Goal: Transaction & Acquisition: Purchase product/service

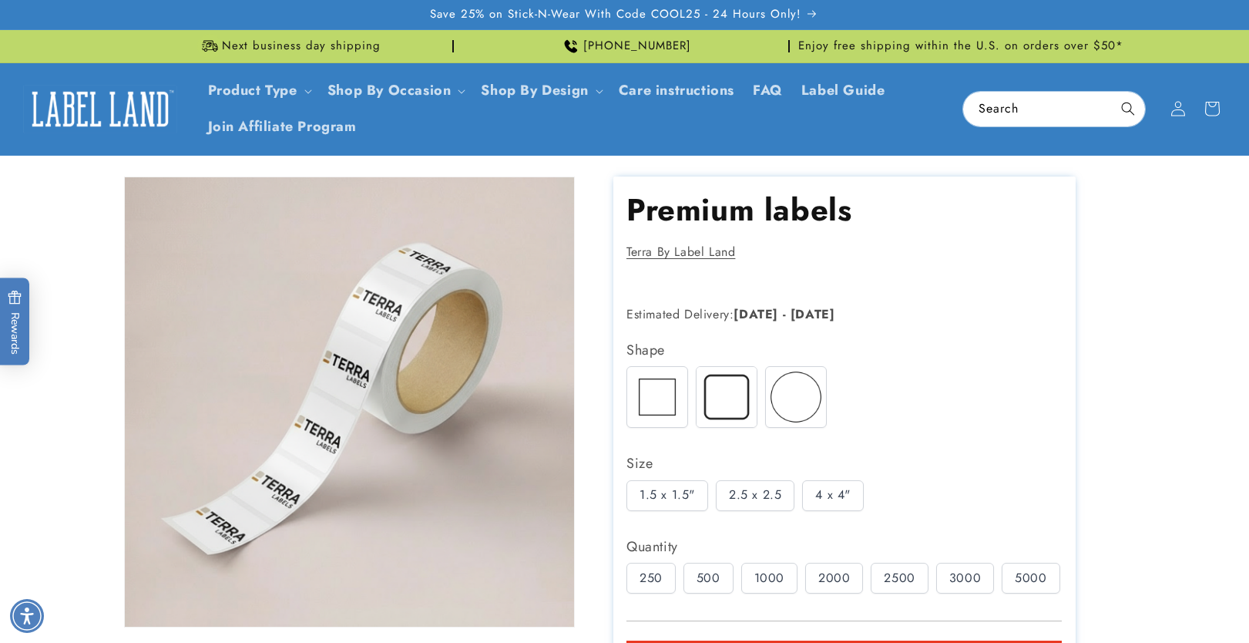
scroll to position [246, 0]
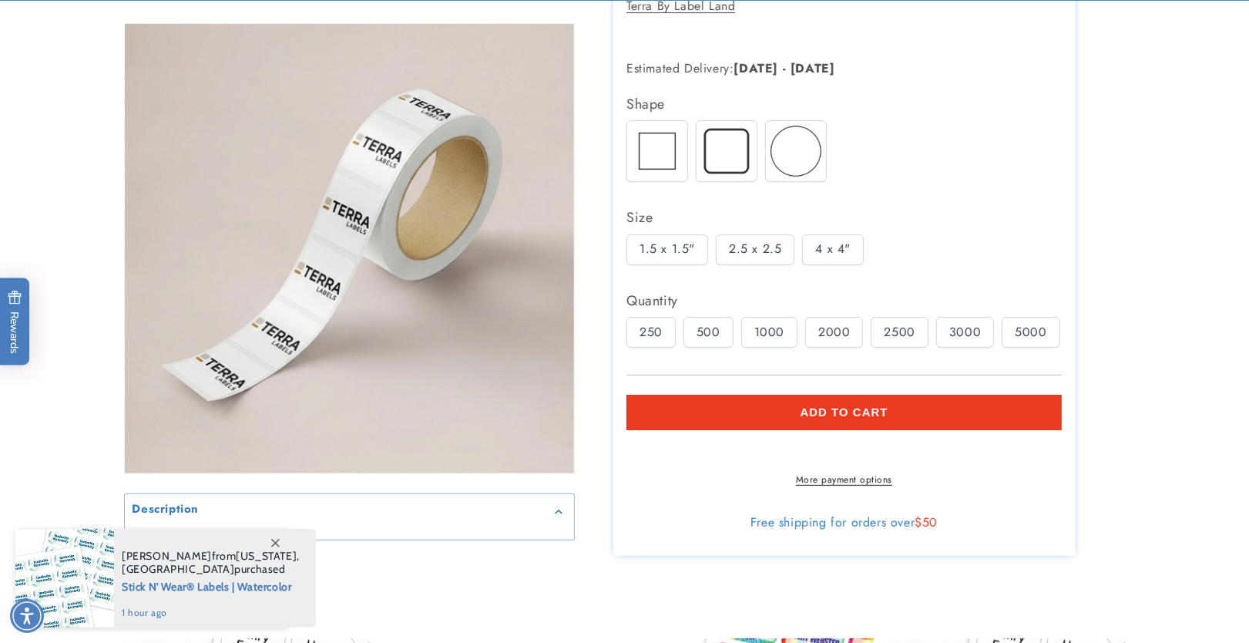
click at [718, 166] on img at bounding box center [726, 151] width 60 height 60
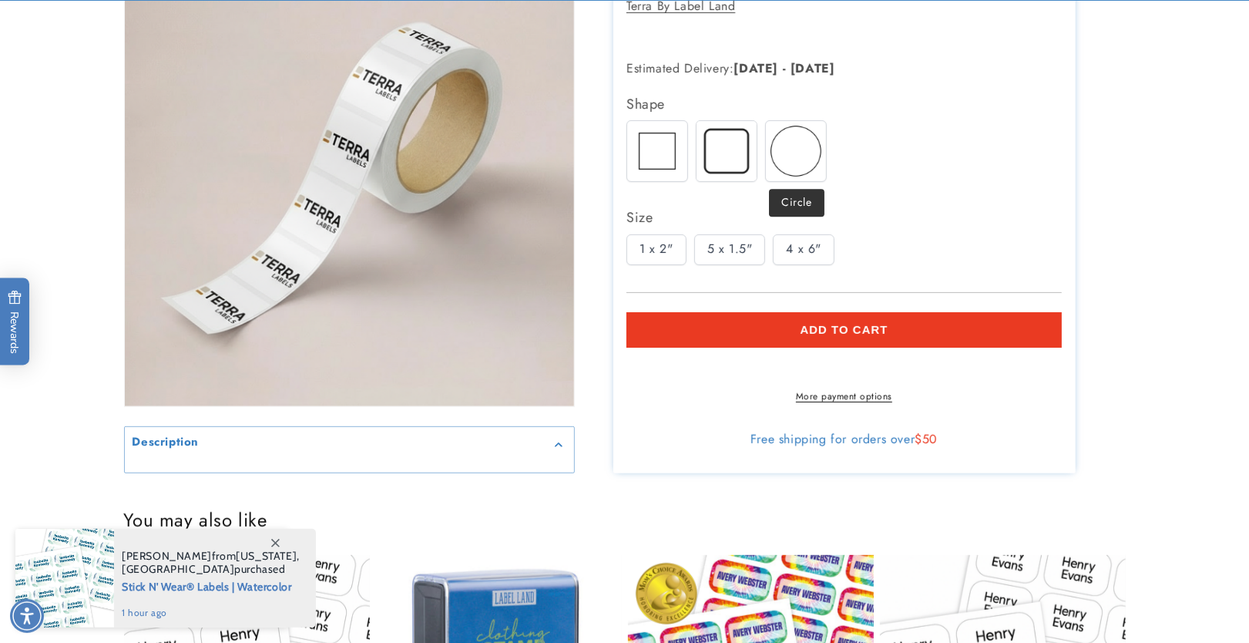
click at [791, 154] on img at bounding box center [796, 151] width 60 height 60
click at [650, 145] on img at bounding box center [657, 151] width 60 height 60
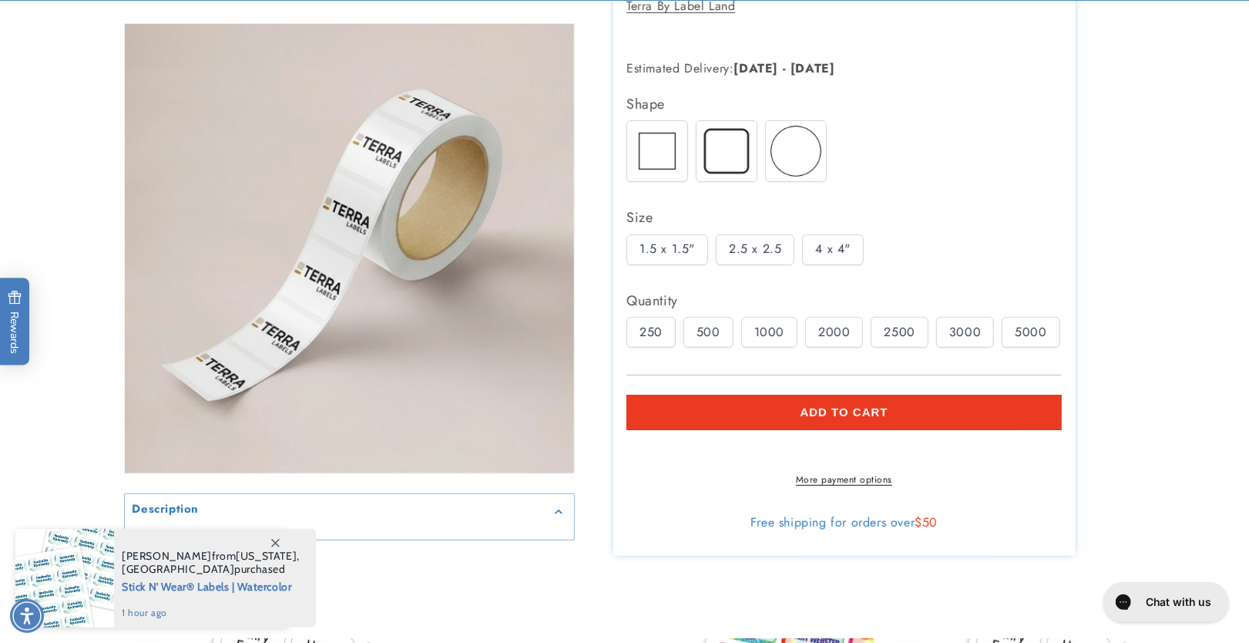
scroll to position [0, 0]
click at [705, 329] on div "500" at bounding box center [708, 332] width 50 height 31
click at [754, 328] on div "1000" at bounding box center [769, 332] width 56 height 31
click at [834, 328] on div "2000" at bounding box center [834, 332] width 58 height 31
click at [881, 330] on div "2500" at bounding box center [899, 332] width 57 height 31
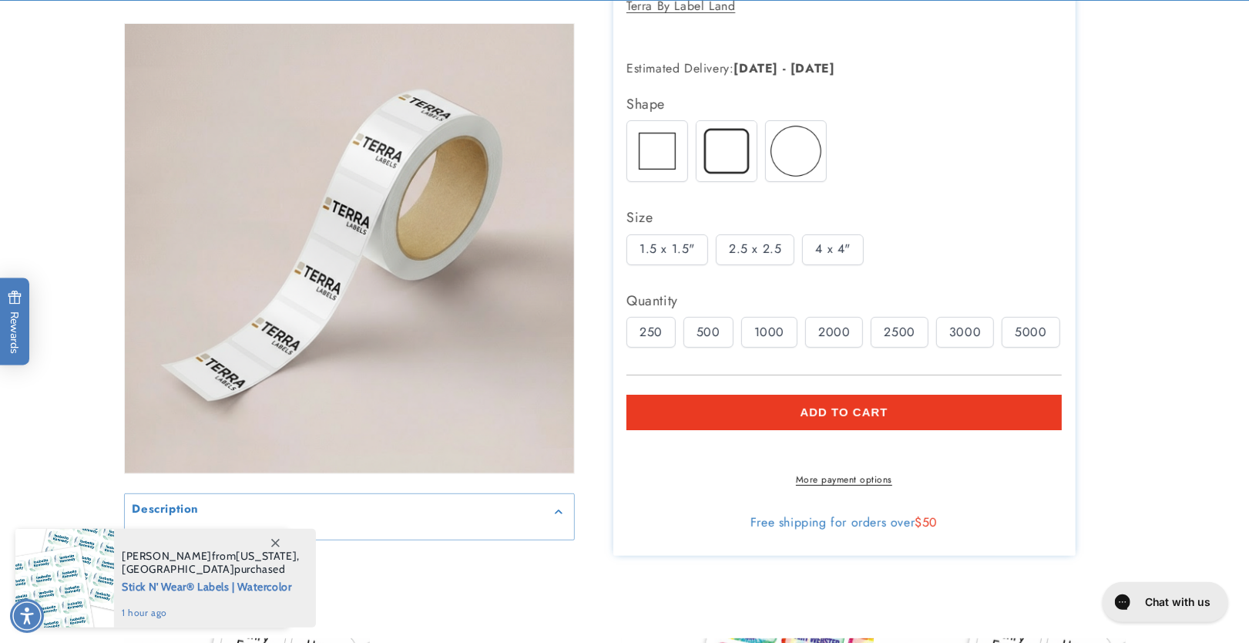
click at [827, 251] on div "4 x 4"" at bounding box center [833, 249] width 62 height 31
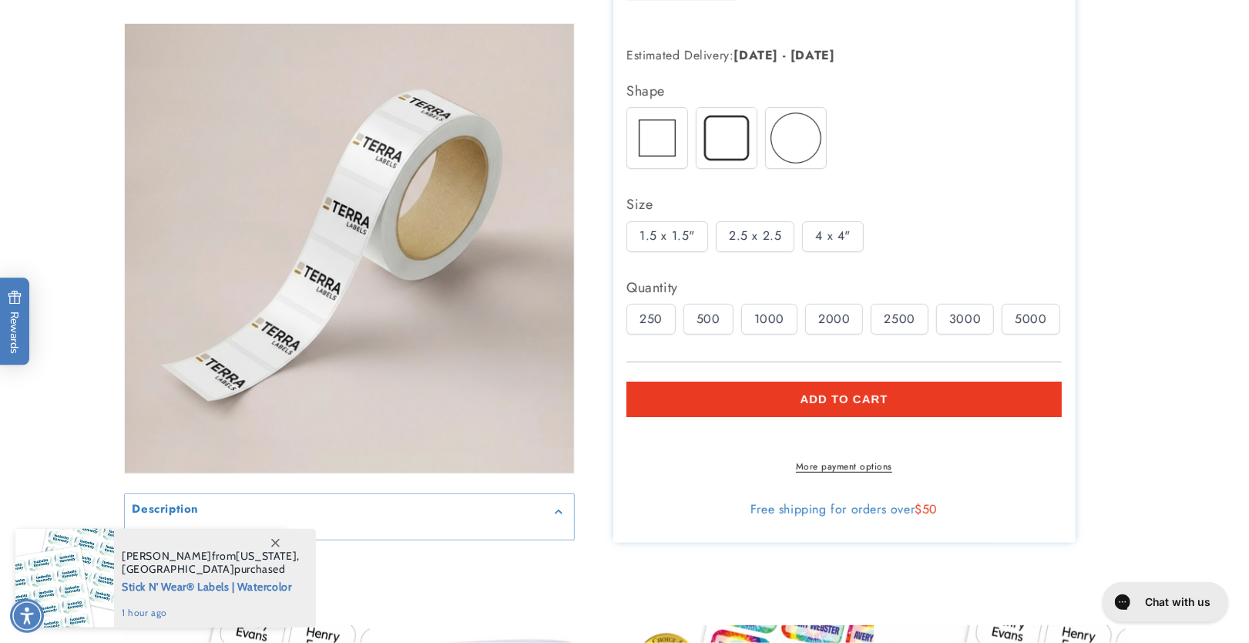
scroll to position [327, 0]
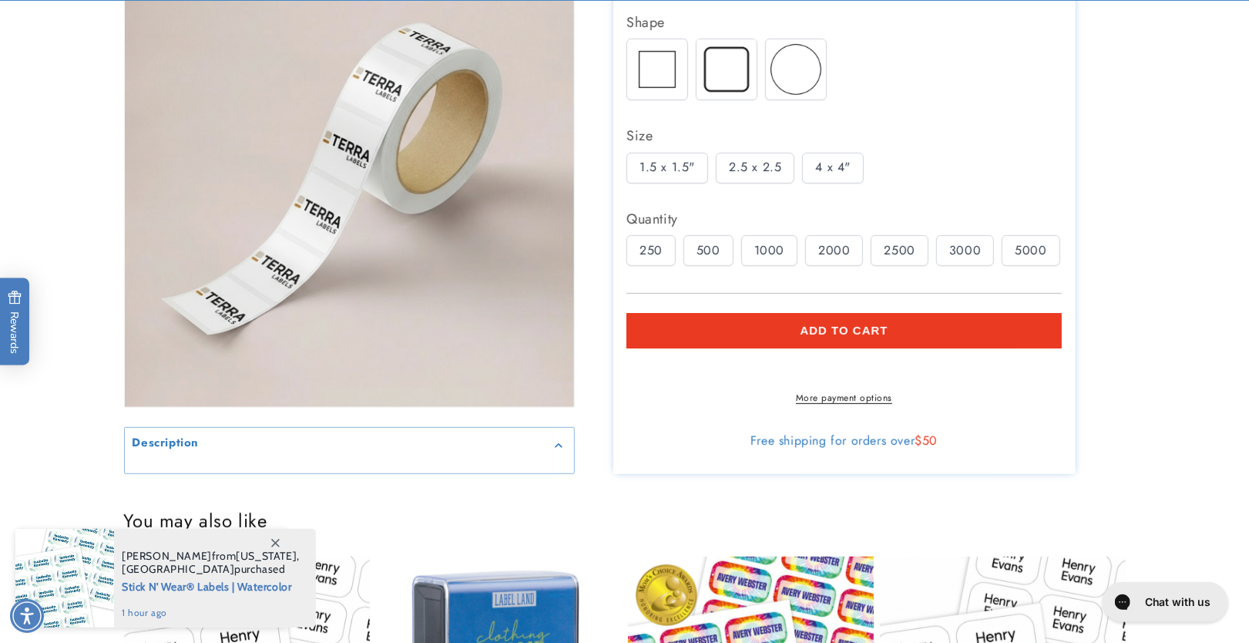
click at [948, 255] on div "3000" at bounding box center [965, 250] width 58 height 31
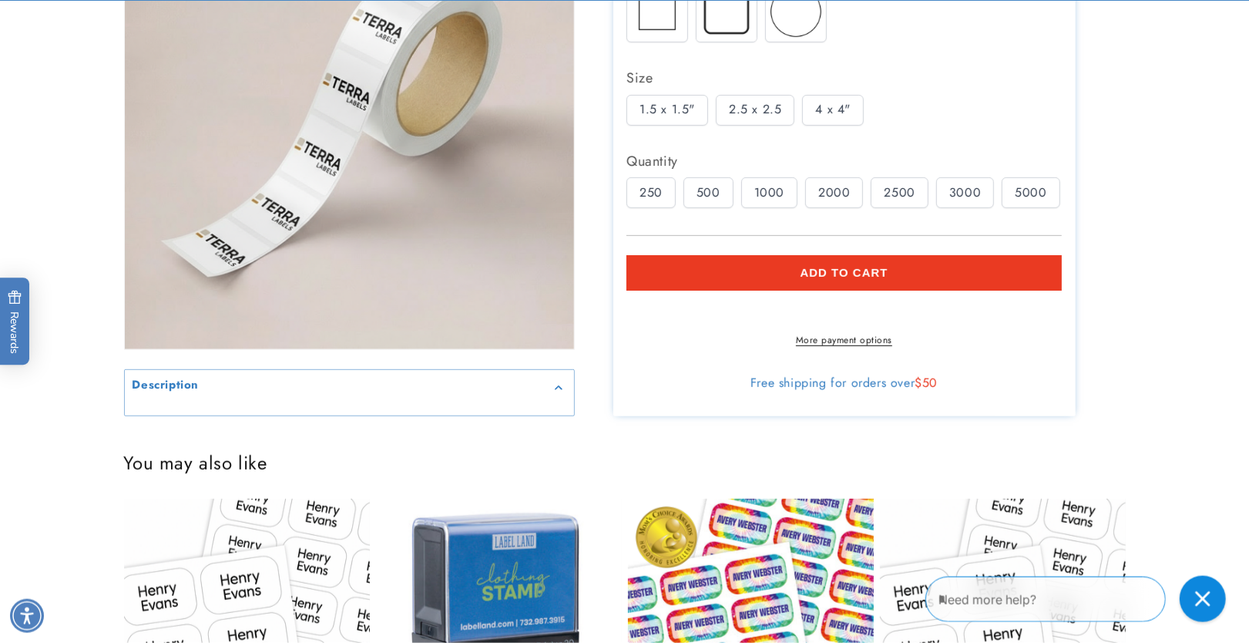
scroll to position [410, 0]
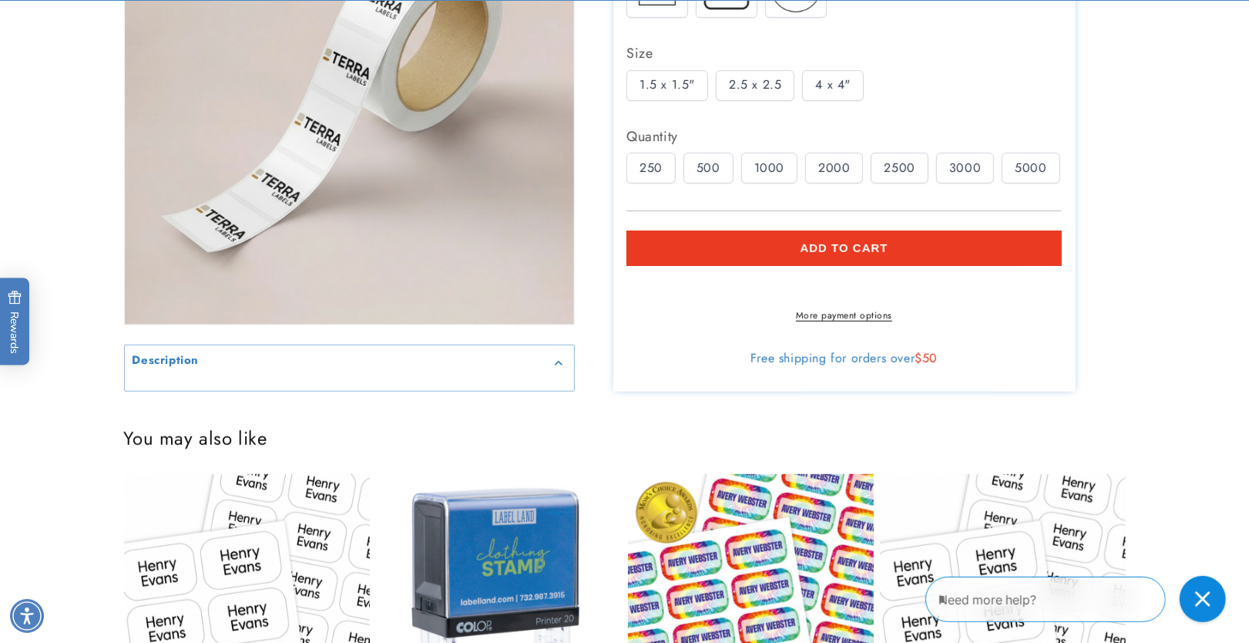
click at [722, 252] on button "Add to cart" at bounding box center [843, 247] width 435 height 35
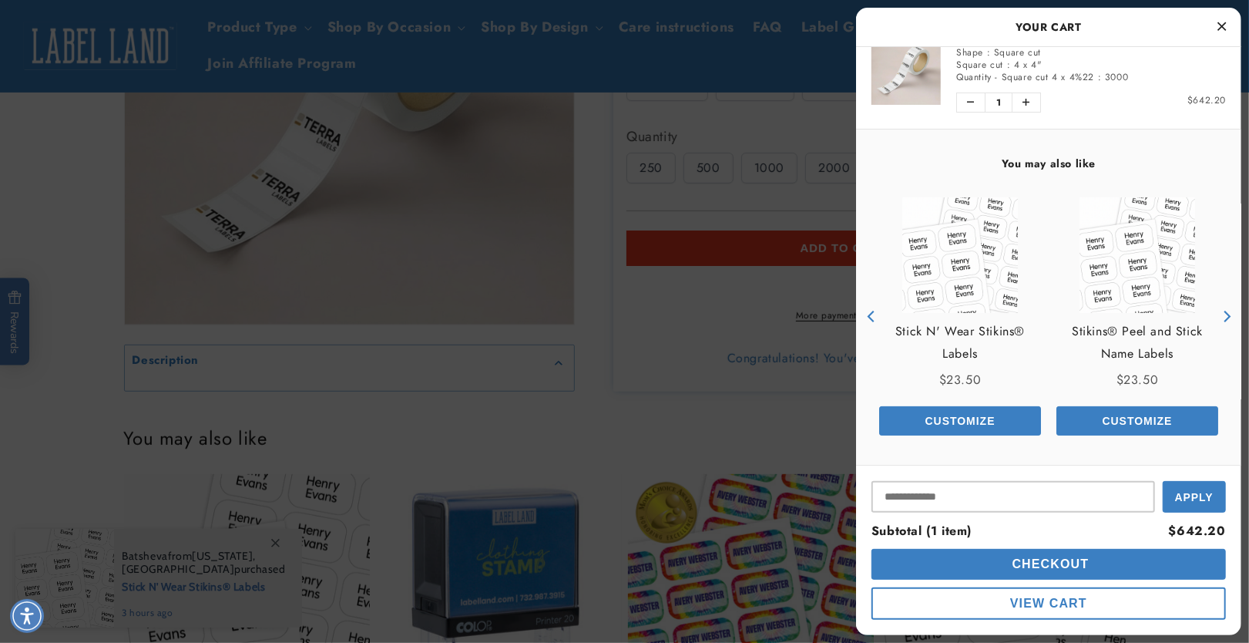
scroll to position [0, 0]
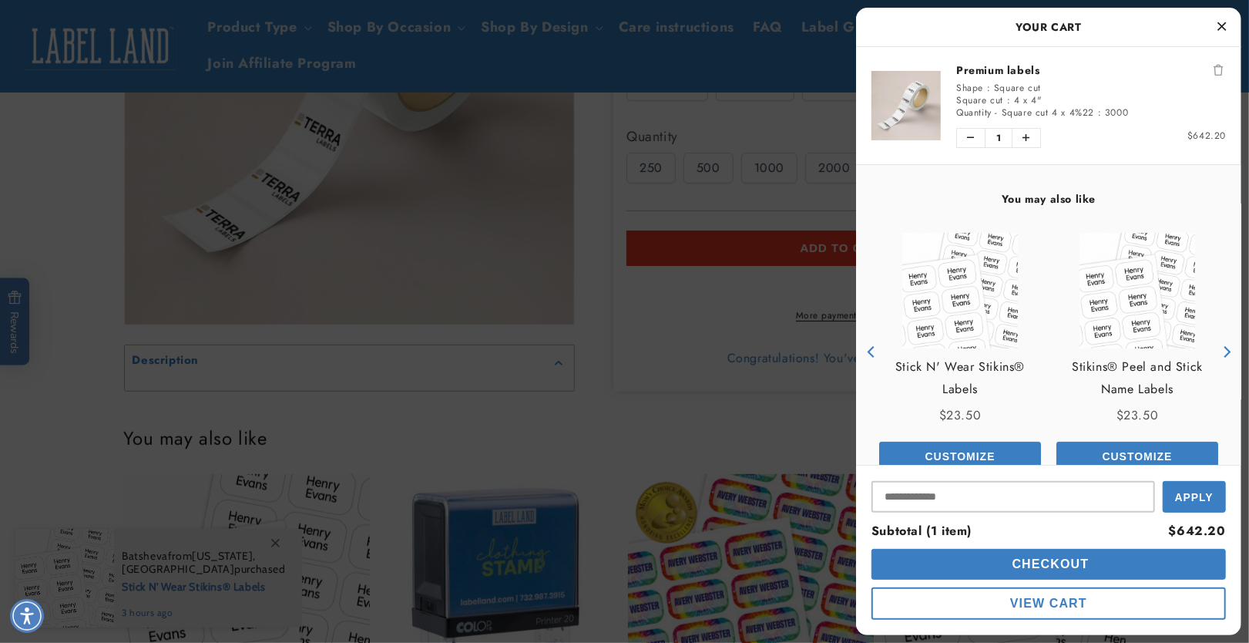
click at [1219, 27] on icon "Close Cart" at bounding box center [1222, 26] width 8 height 14
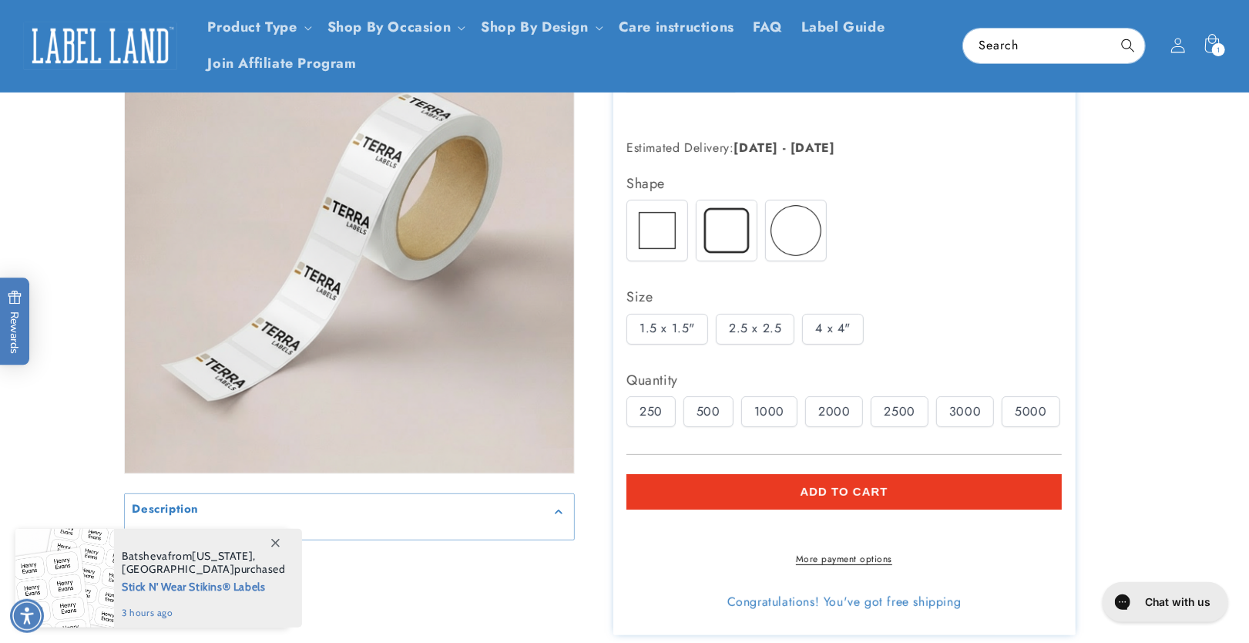
scroll to position [246, 0]
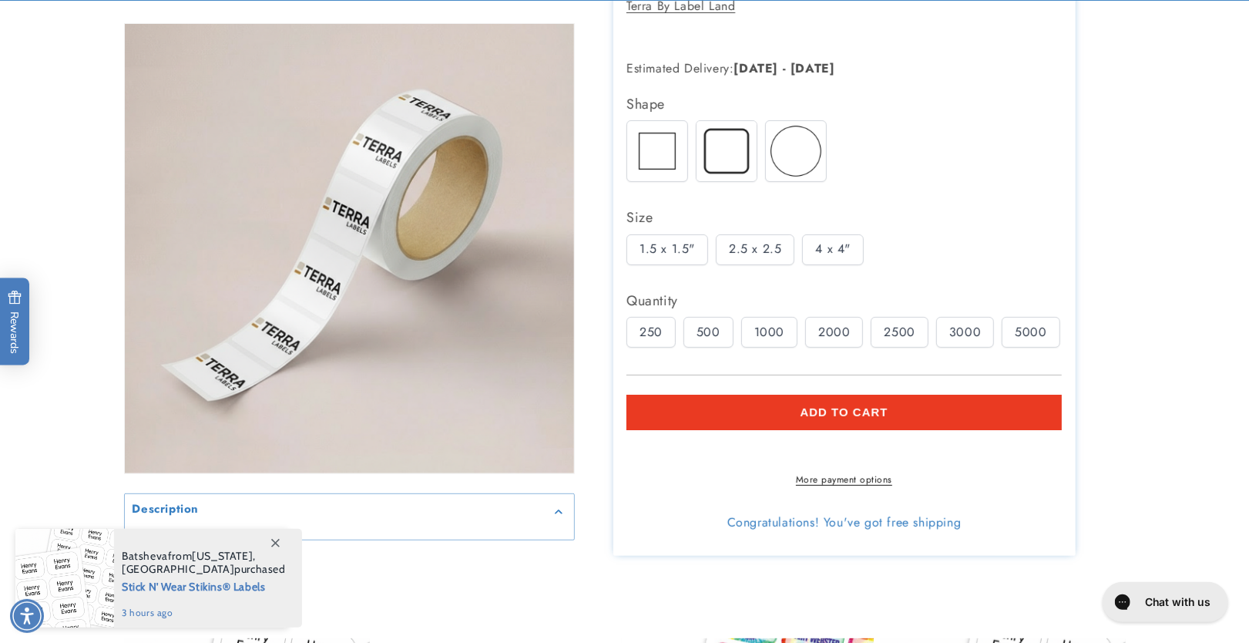
click at [742, 150] on img at bounding box center [726, 151] width 60 height 60
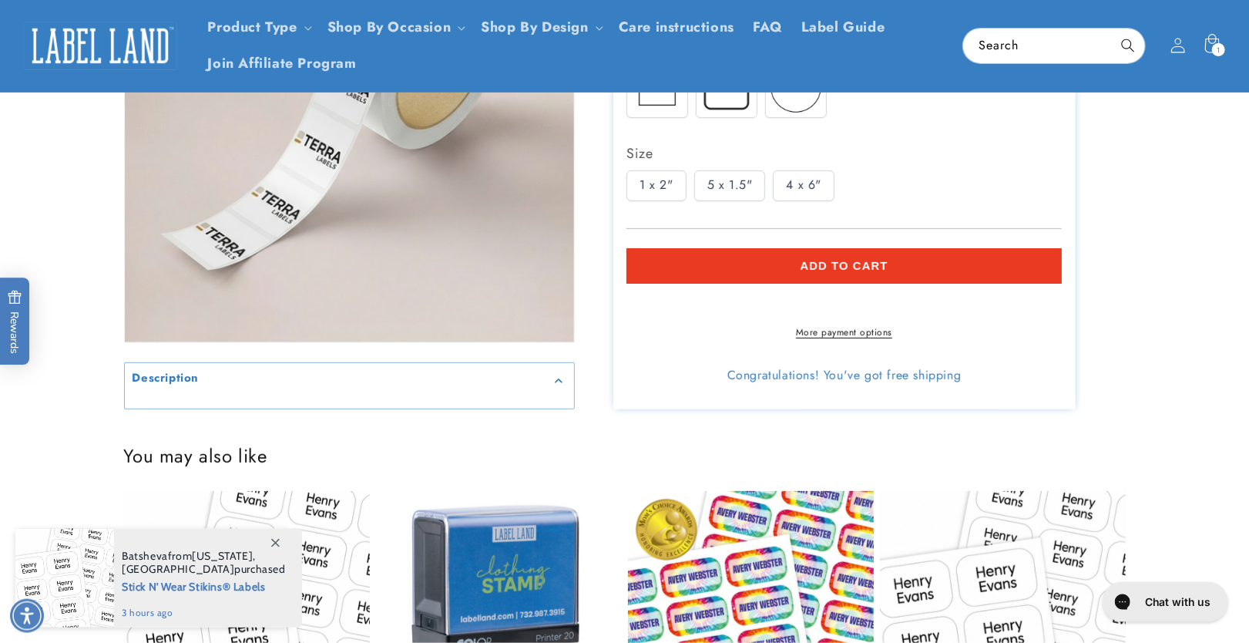
scroll to position [0, 0]
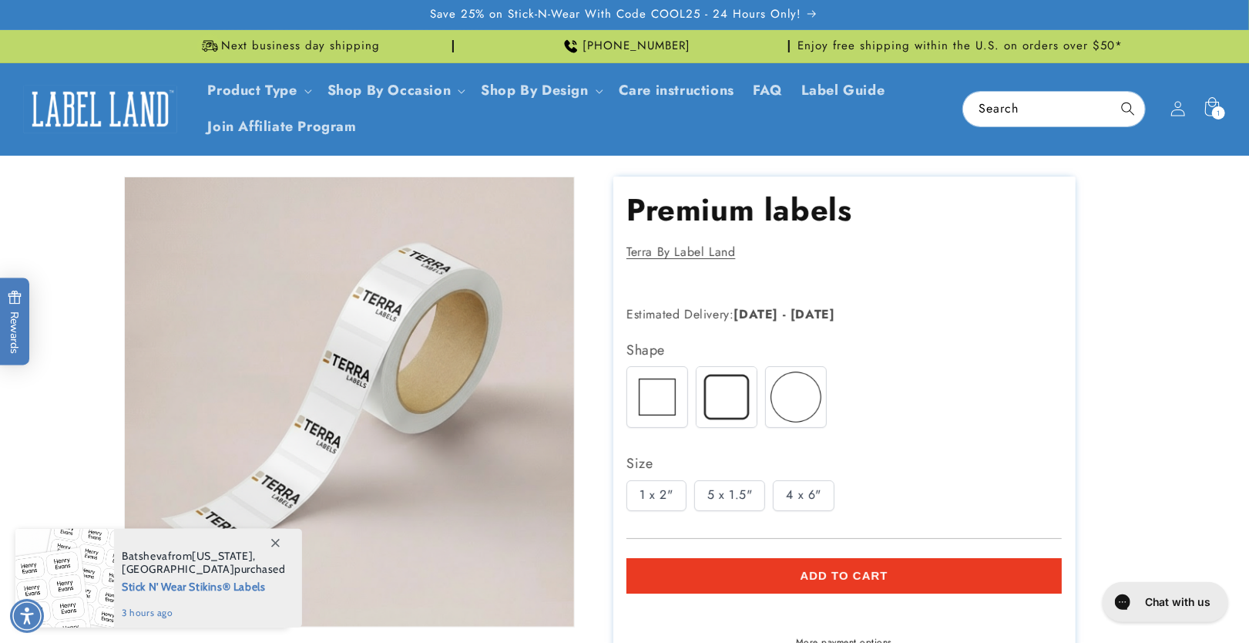
drag, startPoint x: 784, startPoint y: 492, endPoint x: 804, endPoint y: 462, distance: 36.1
click at [786, 492] on div "4 x 6"" at bounding box center [804, 495] width 62 height 31
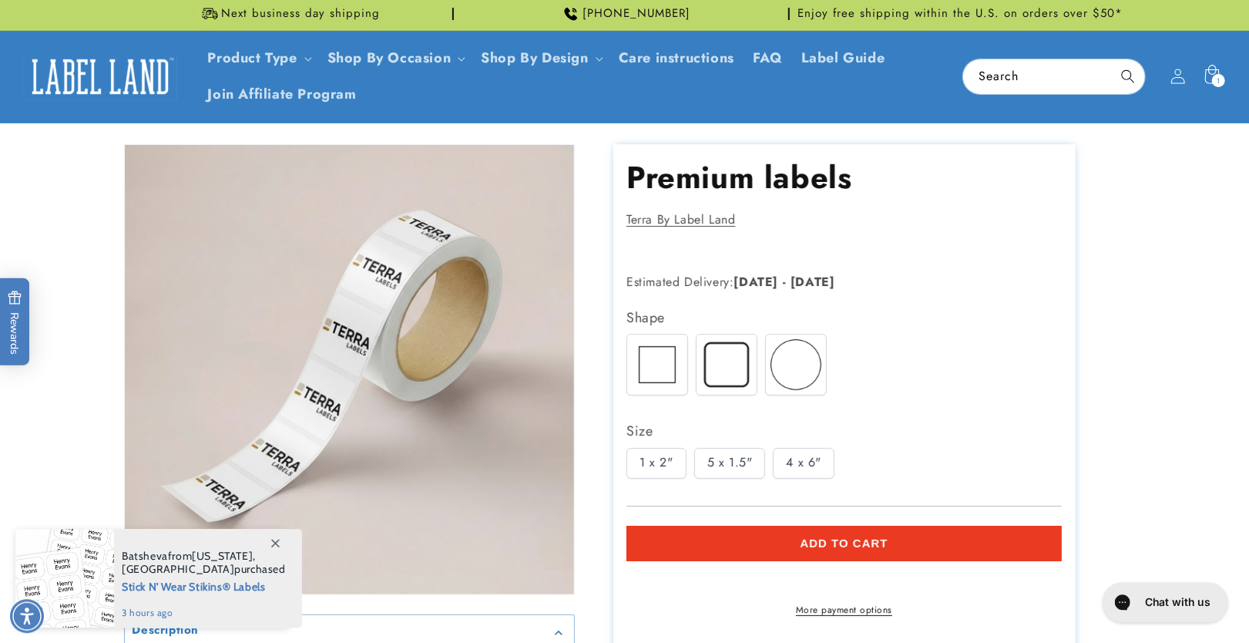
scroll to position [82, 0]
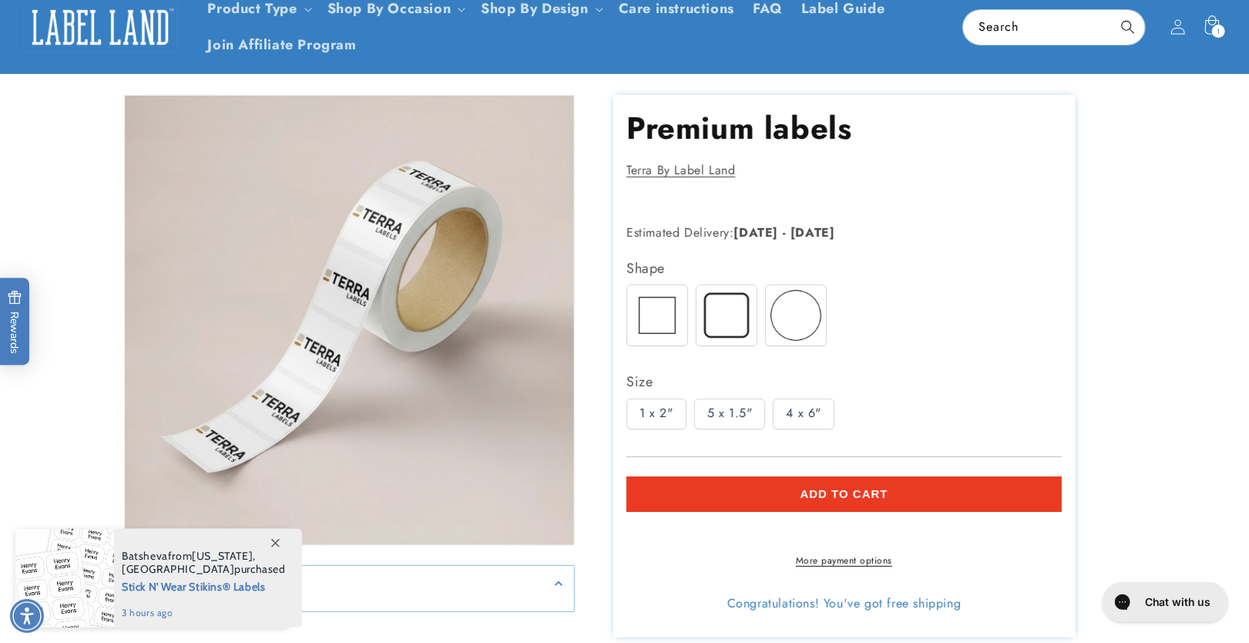
click at [819, 421] on div "4 x 6"" at bounding box center [804, 413] width 62 height 31
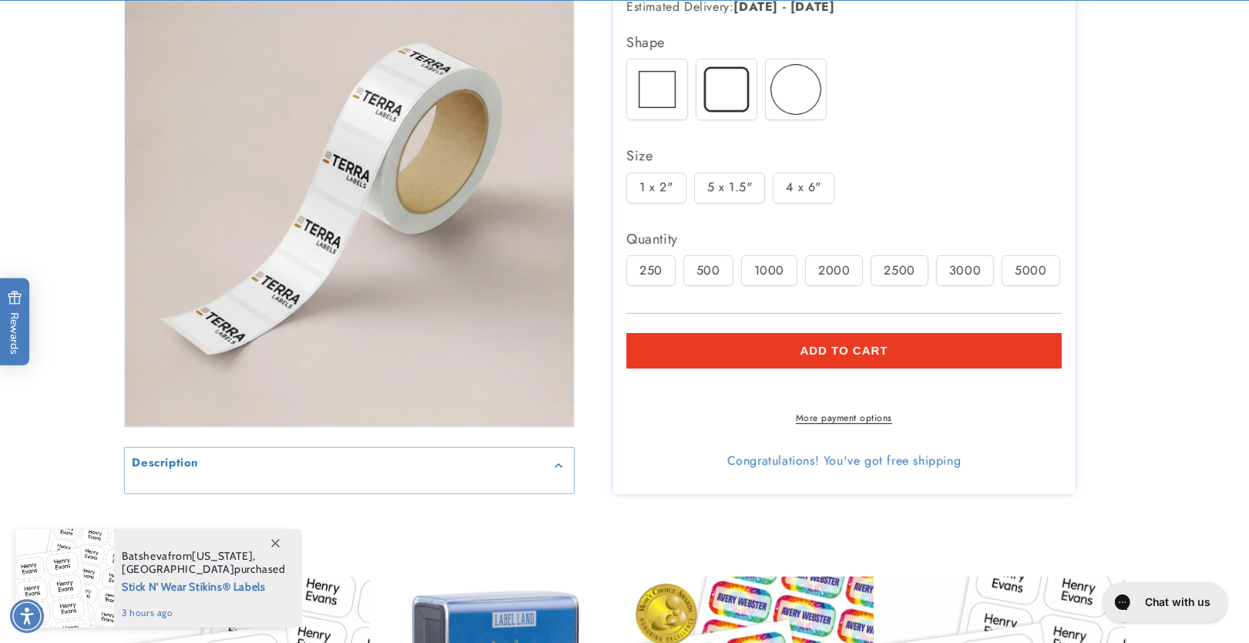
scroll to position [327, 0]
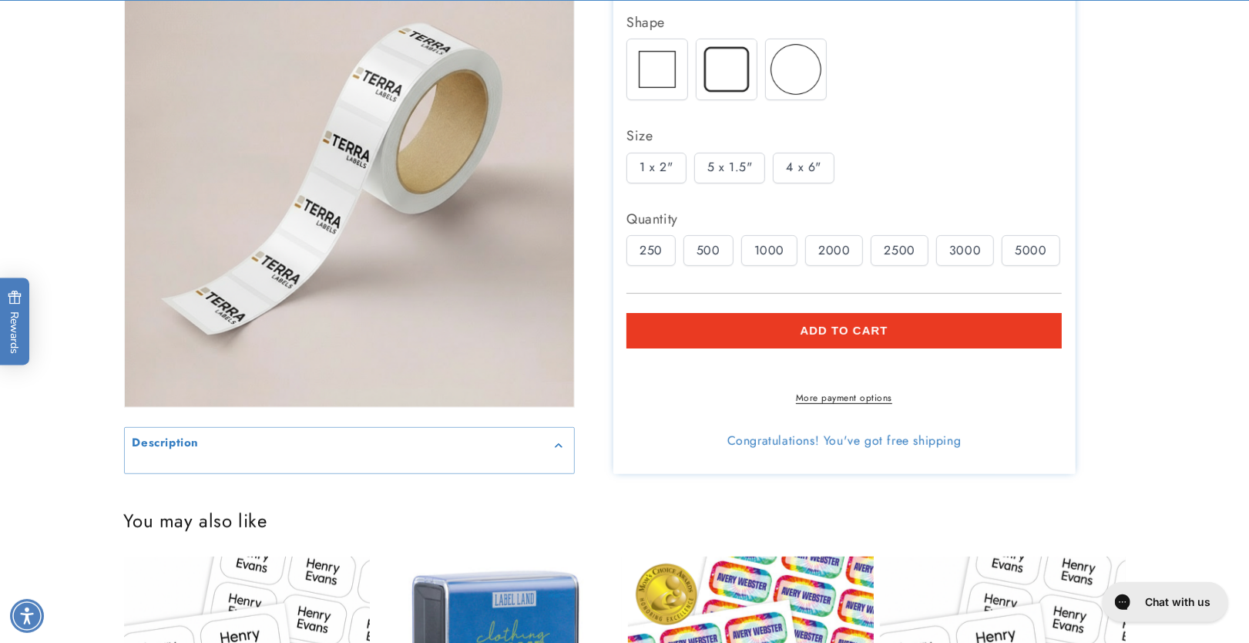
click at [1027, 246] on div "5000" at bounding box center [1031, 250] width 58 height 31
click at [775, 246] on div "1000" at bounding box center [769, 250] width 56 height 31
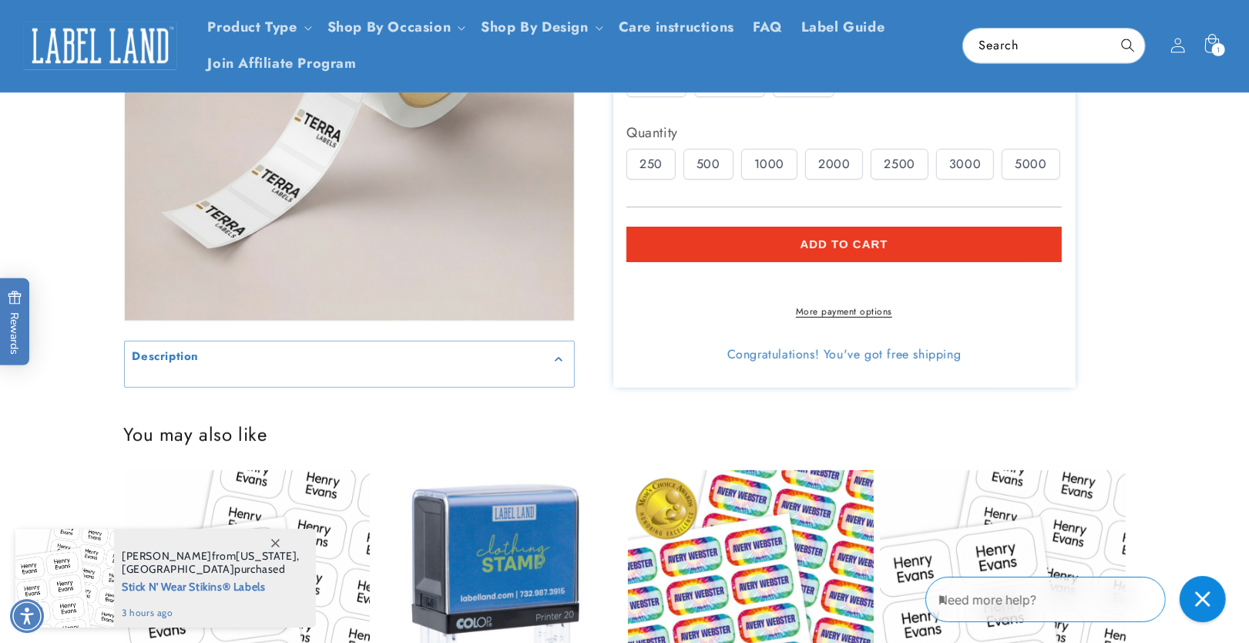
scroll to position [410, 0]
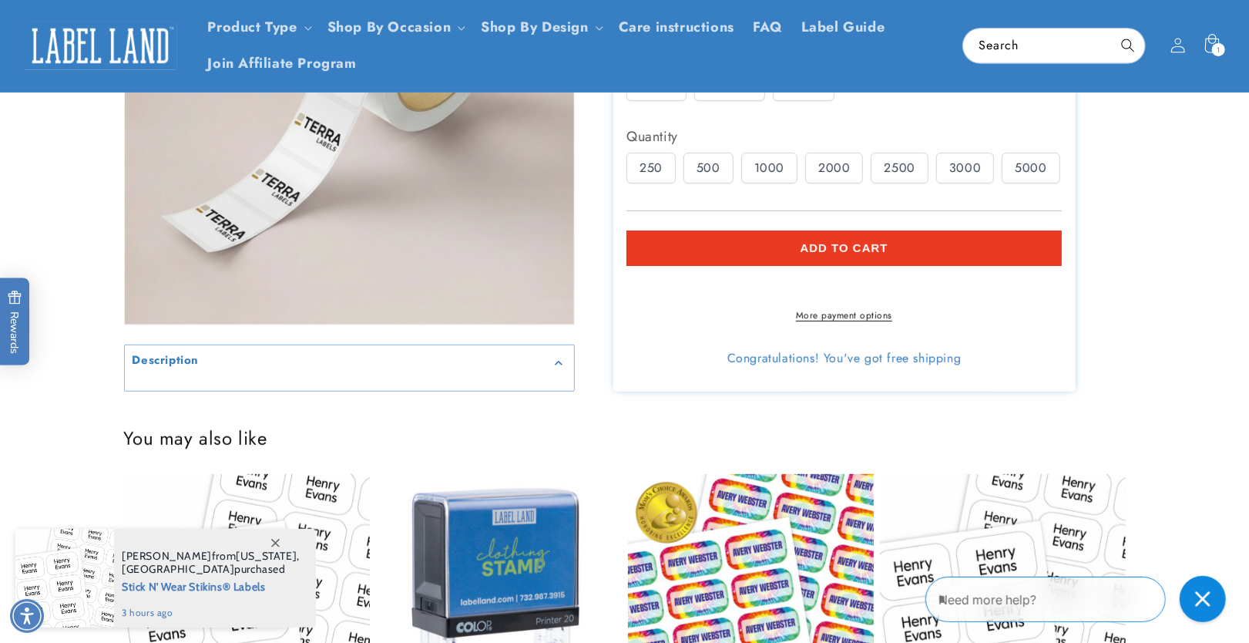
click at [884, 164] on div "2500" at bounding box center [899, 168] width 57 height 31
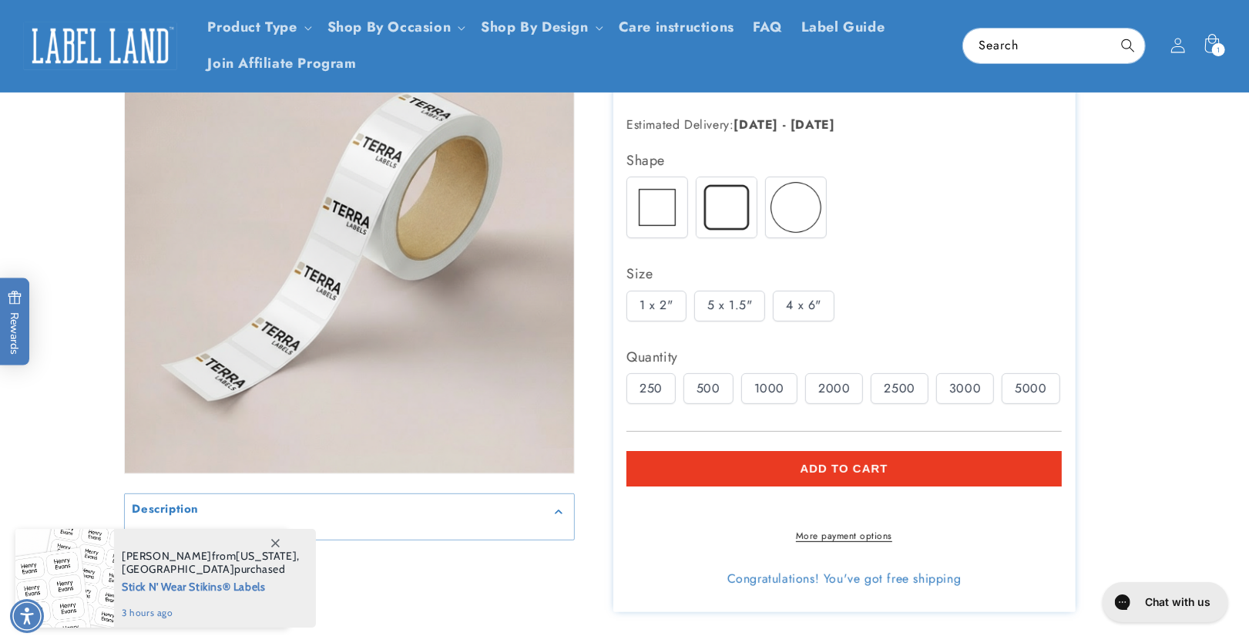
scroll to position [163, 0]
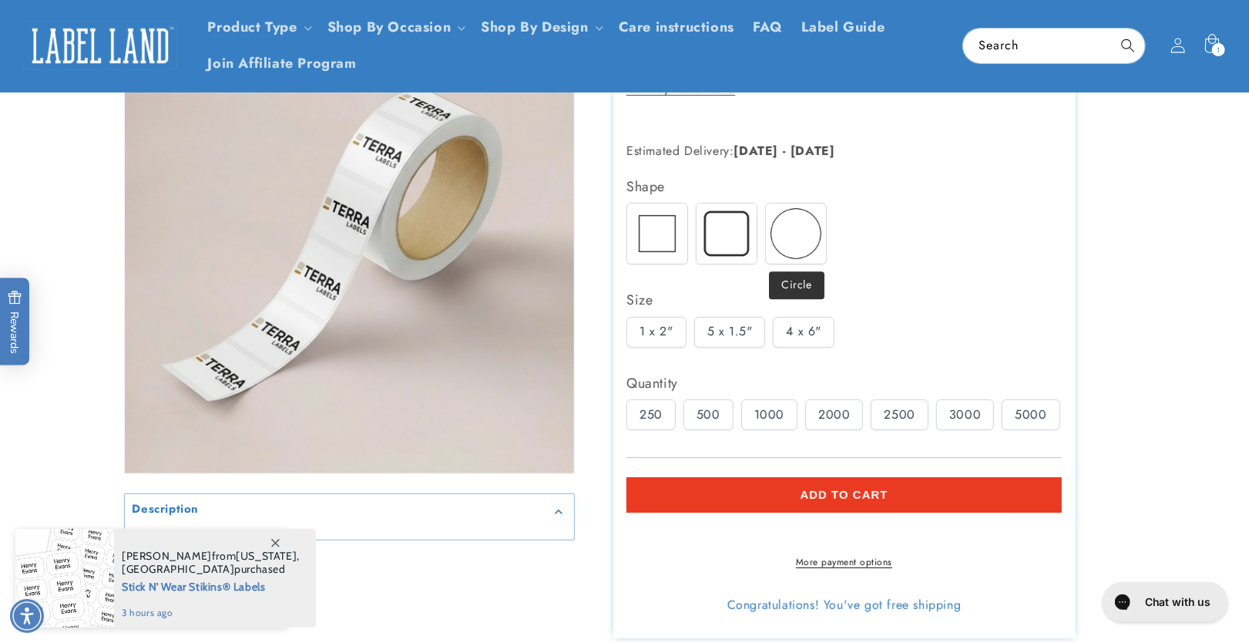
click at [812, 234] on img at bounding box center [796, 233] width 60 height 60
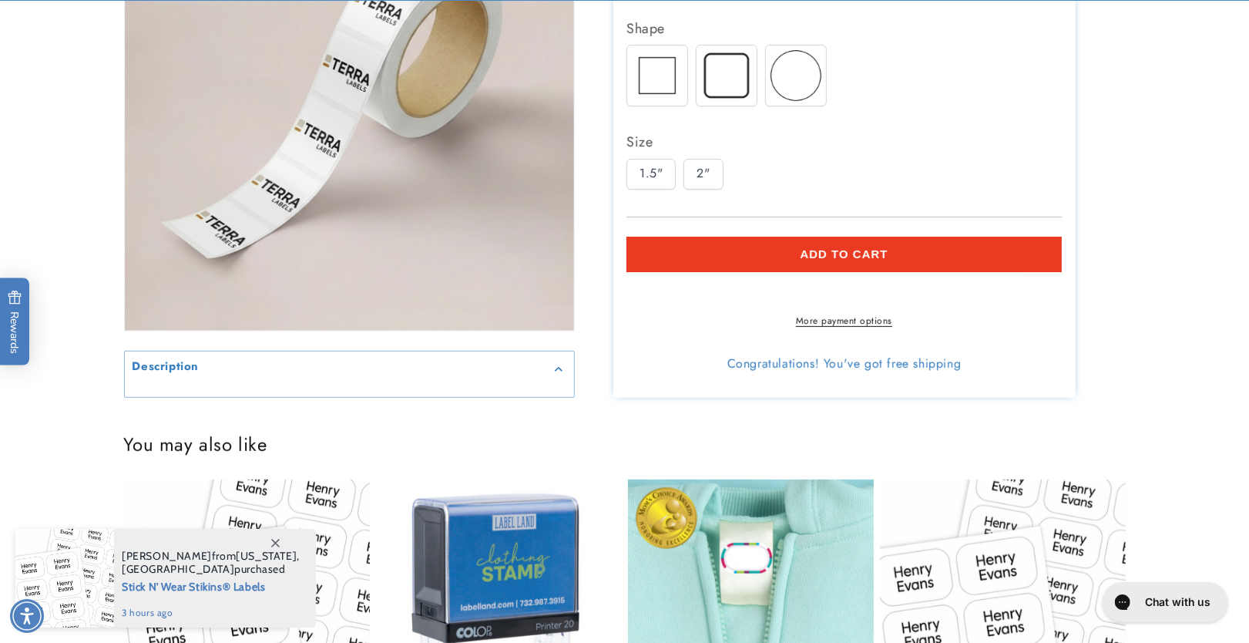
scroll to position [246, 0]
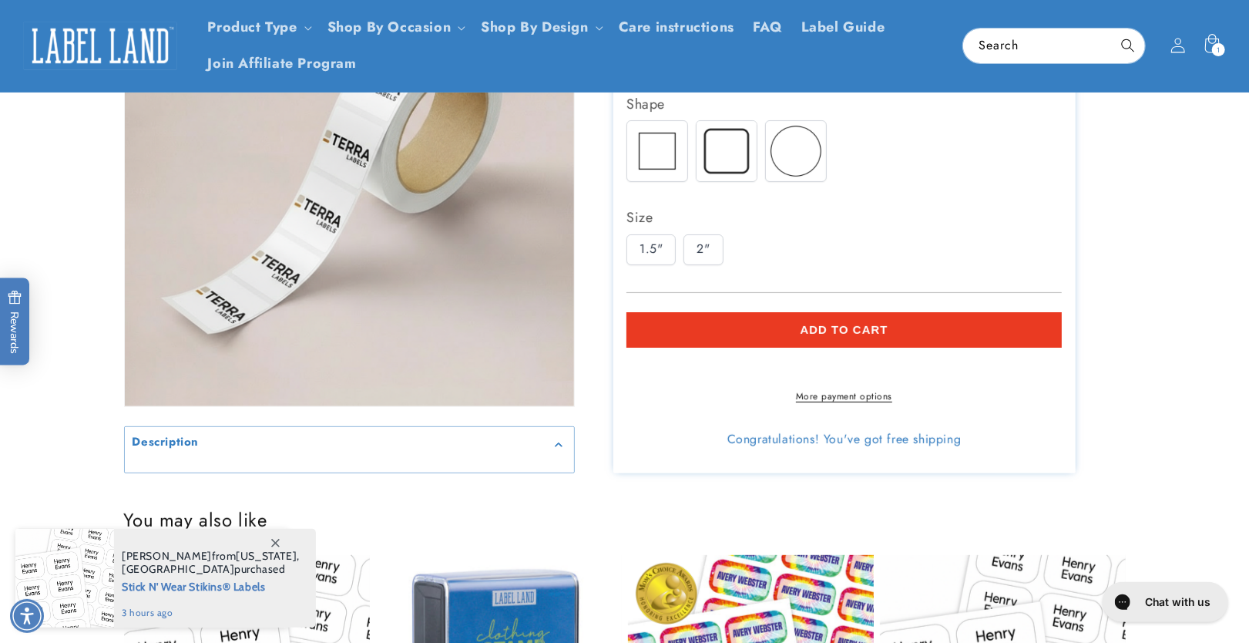
click at [714, 247] on div "2"" at bounding box center [702, 249] width 39 height 31
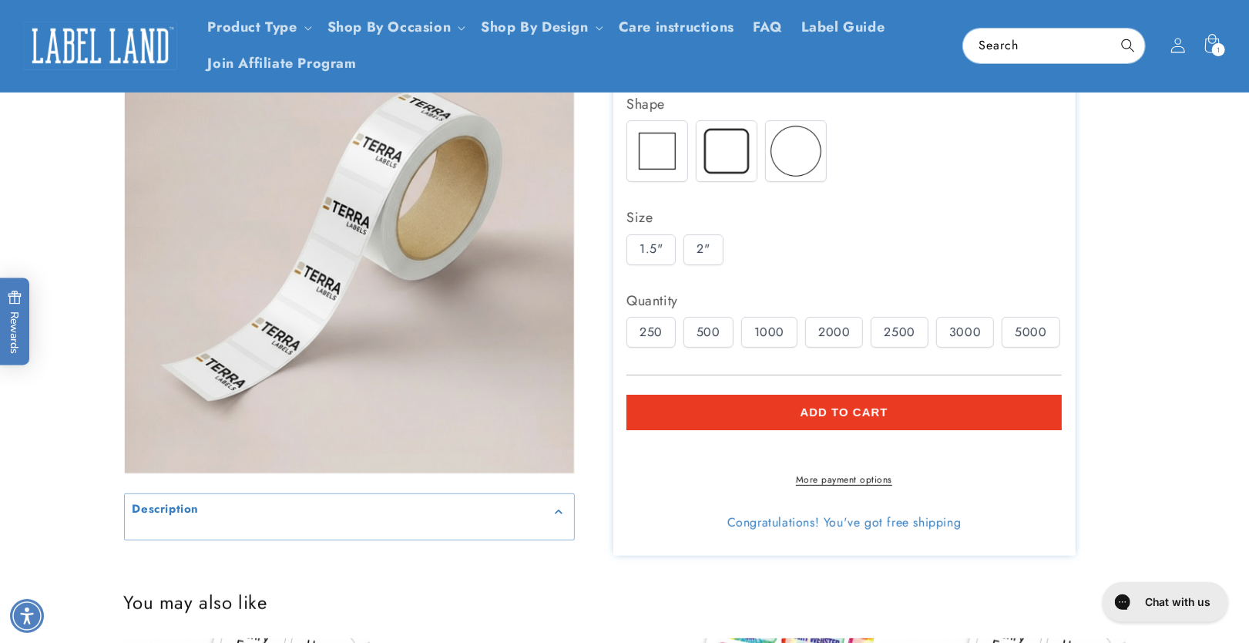
click at [860, 416] on span "Add to cart" at bounding box center [844, 412] width 88 height 14
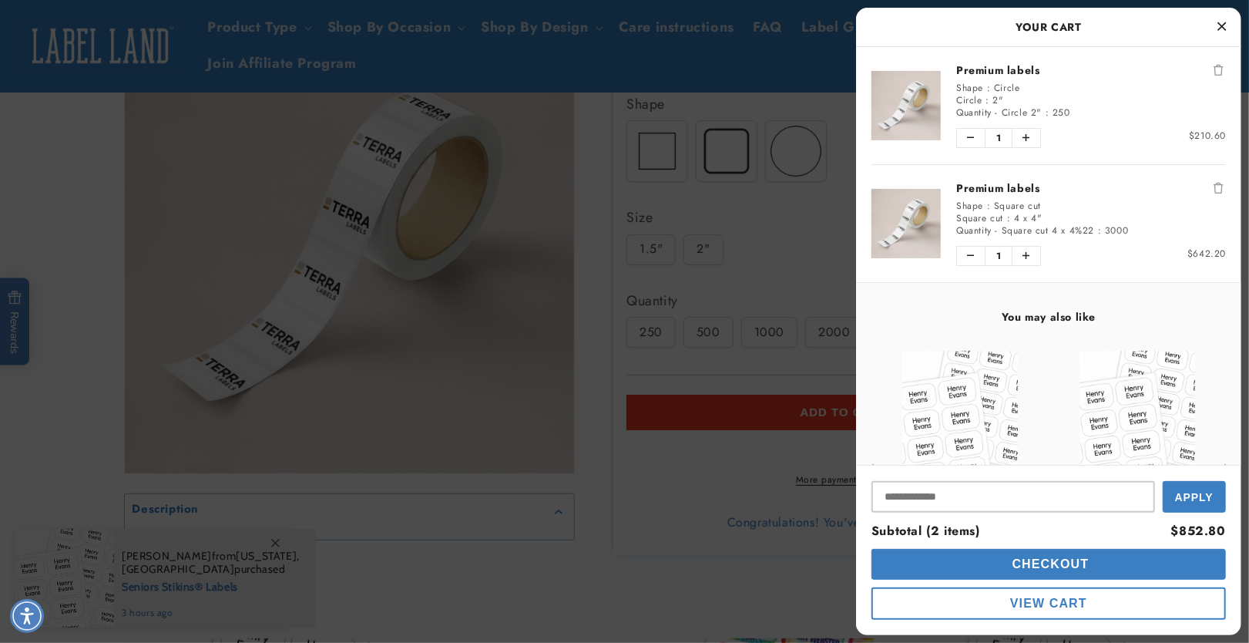
click at [1220, 22] on icon "Close Cart" at bounding box center [1222, 26] width 8 height 14
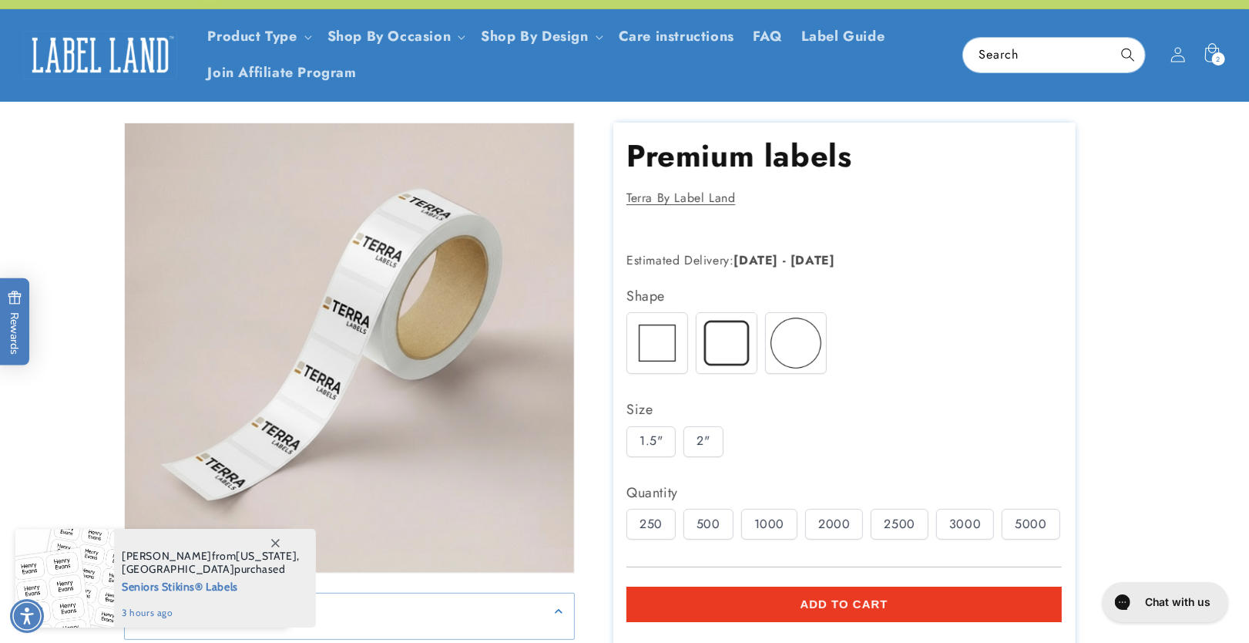
scroll to position [0, 0]
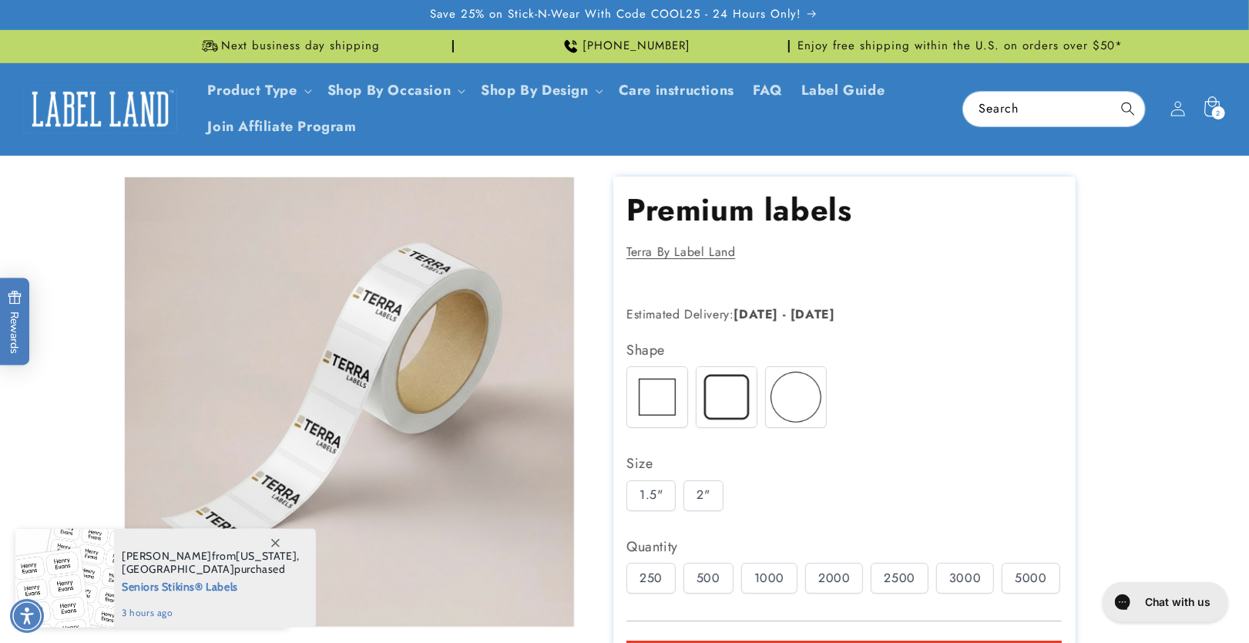
click at [1195, 109] on icon at bounding box center [1211, 109] width 36 height 36
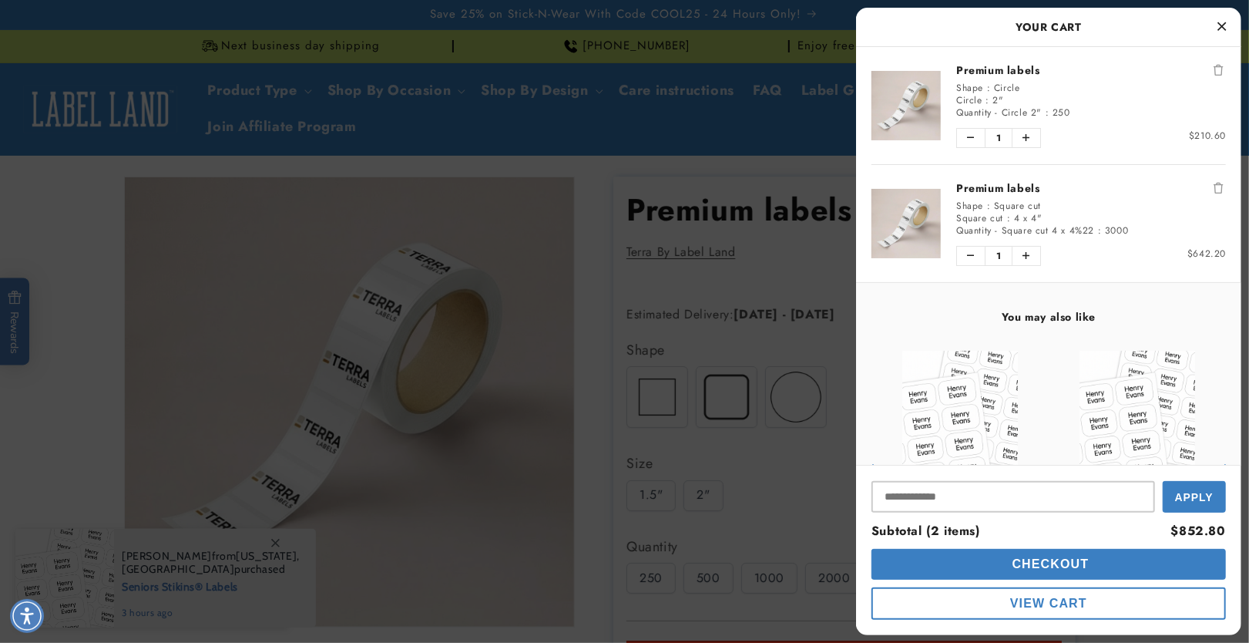
click at [1215, 74] on icon "Remove Premium labels" at bounding box center [1217, 70] width 9 height 11
click at [1219, 180] on button "Remove Premium labels" at bounding box center [1217, 187] width 15 height 15
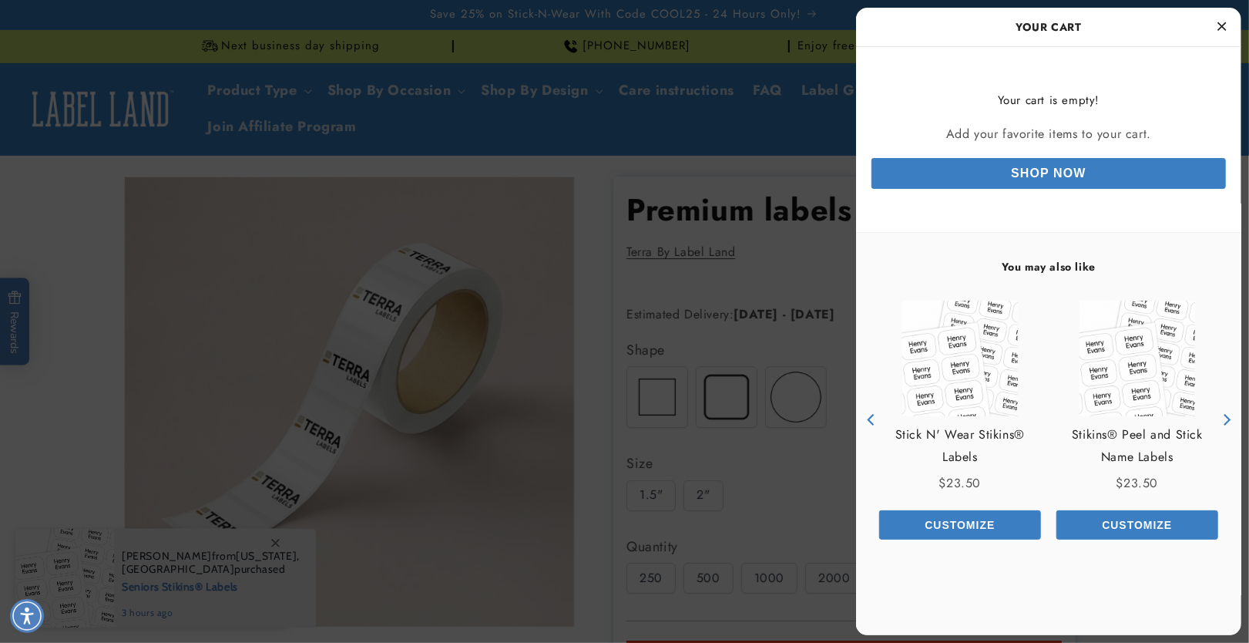
click at [1220, 21] on icon "Close Cart" at bounding box center [1222, 26] width 8 height 14
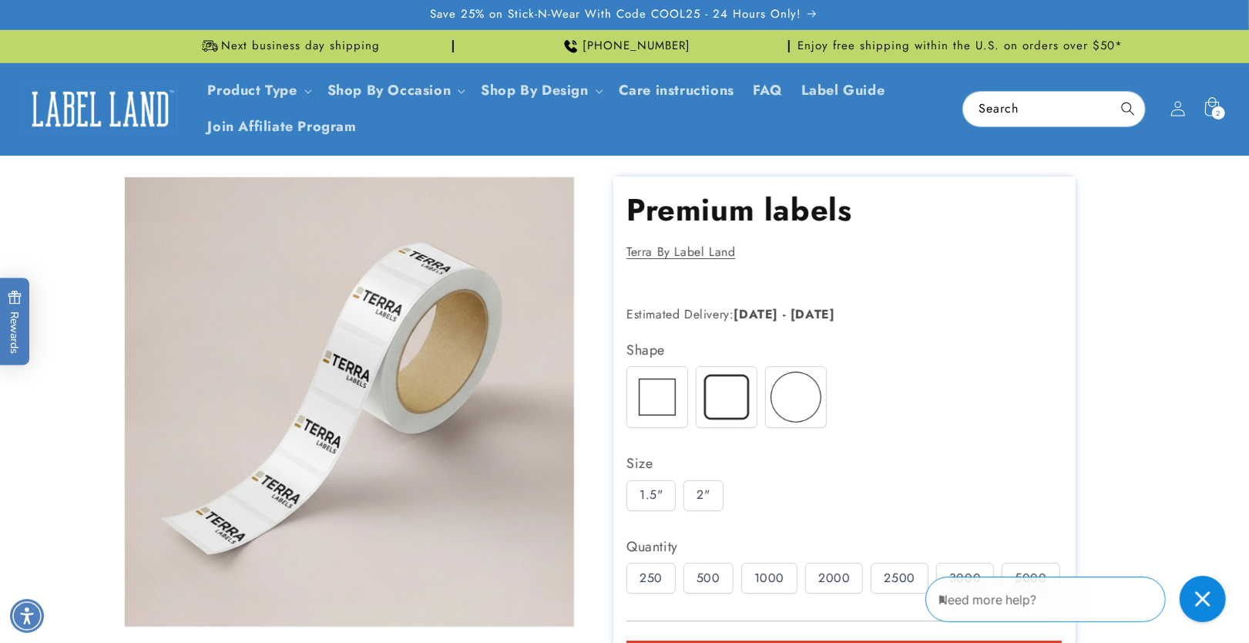
click at [130, 105] on img at bounding box center [100, 109] width 154 height 48
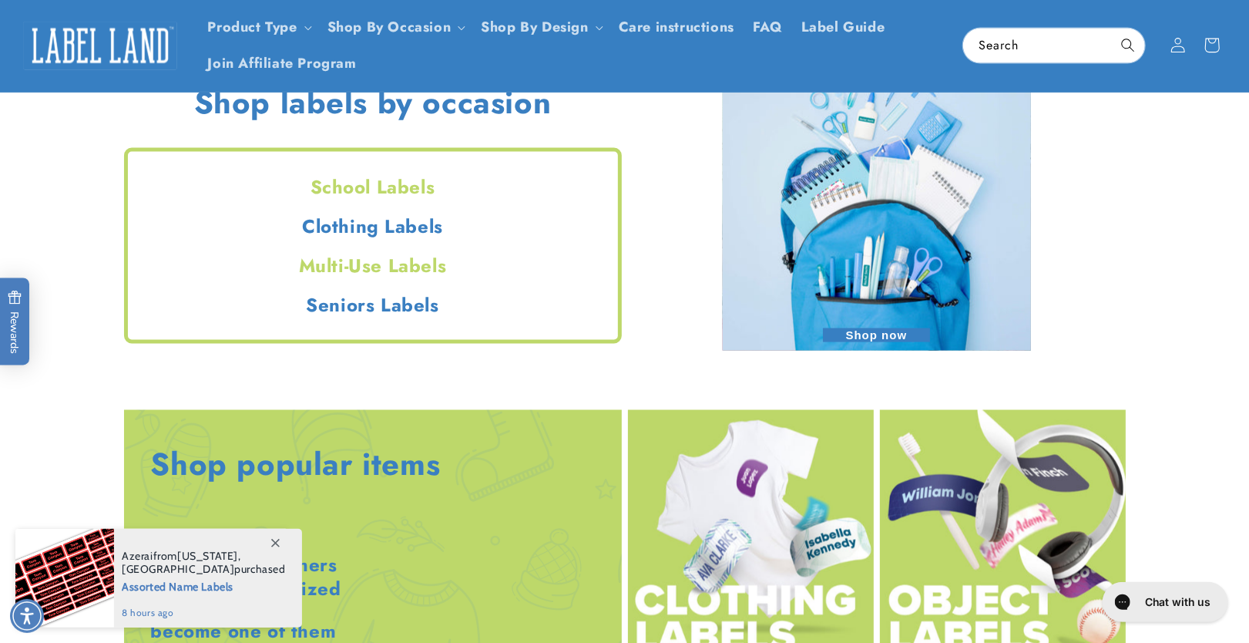
click at [382, 260] on h2 "Multi-Use Labels" at bounding box center [373, 265] width 490 height 24
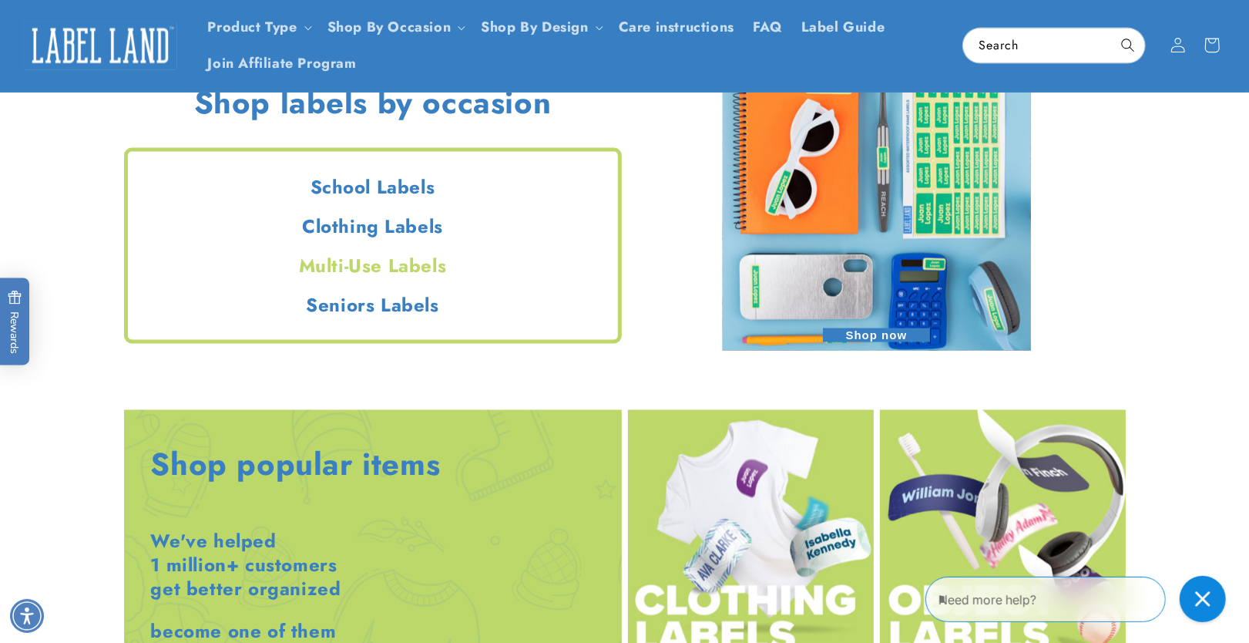
click at [375, 270] on h2 "Multi-Use Labels" at bounding box center [373, 265] width 490 height 24
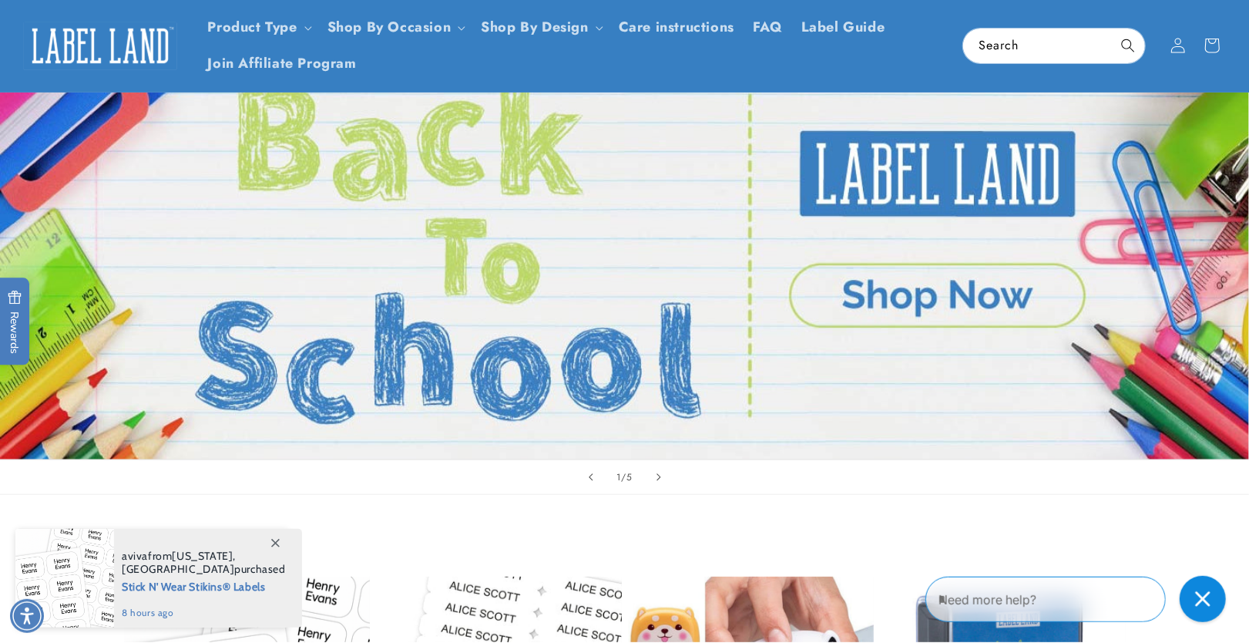
scroll to position [13, 0]
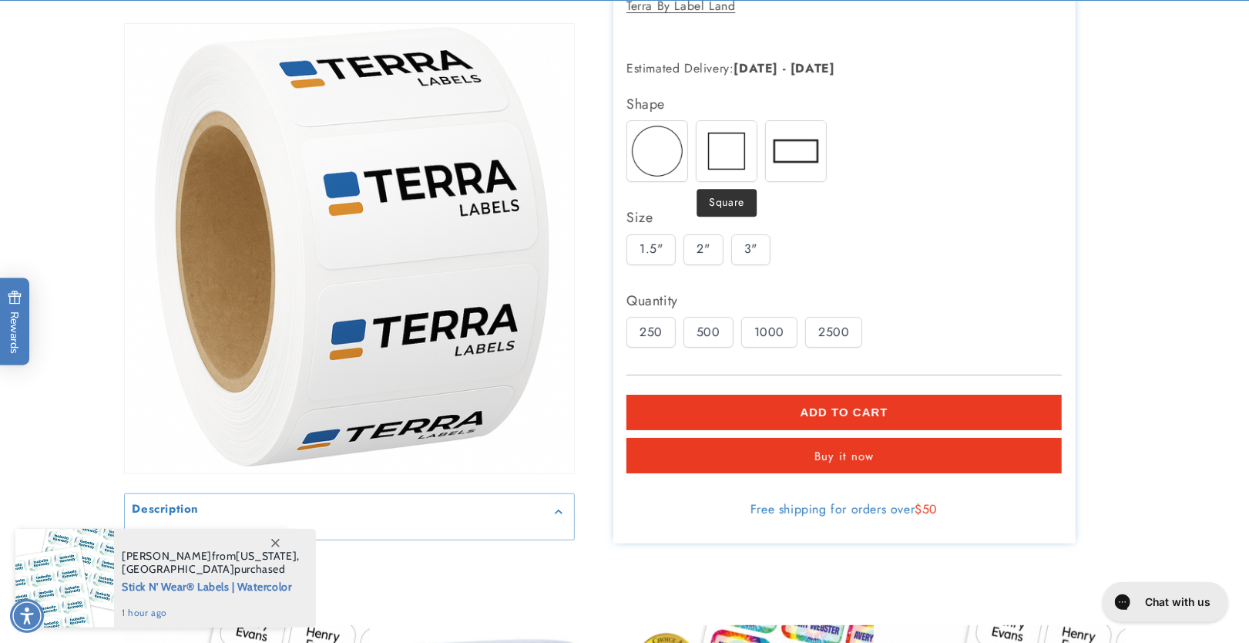
click at [718, 140] on img at bounding box center [726, 151] width 60 height 60
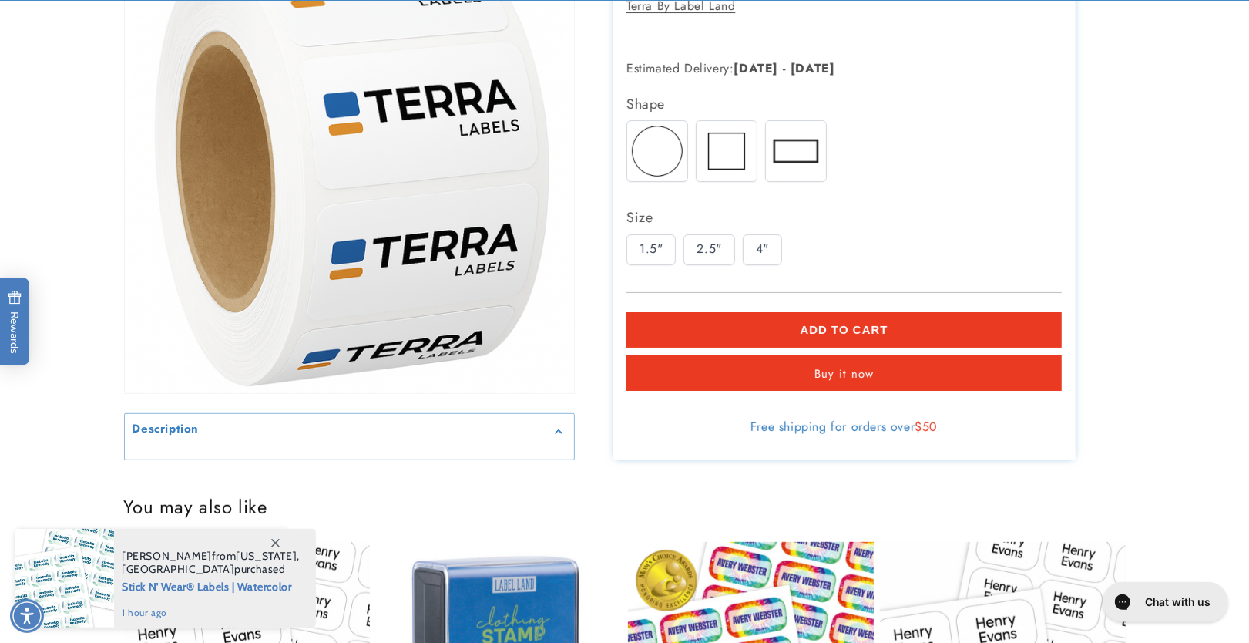
click at [786, 143] on img at bounding box center [796, 151] width 60 height 60
click at [713, 140] on img at bounding box center [726, 151] width 60 height 60
click at [675, 143] on img at bounding box center [657, 151] width 60 height 60
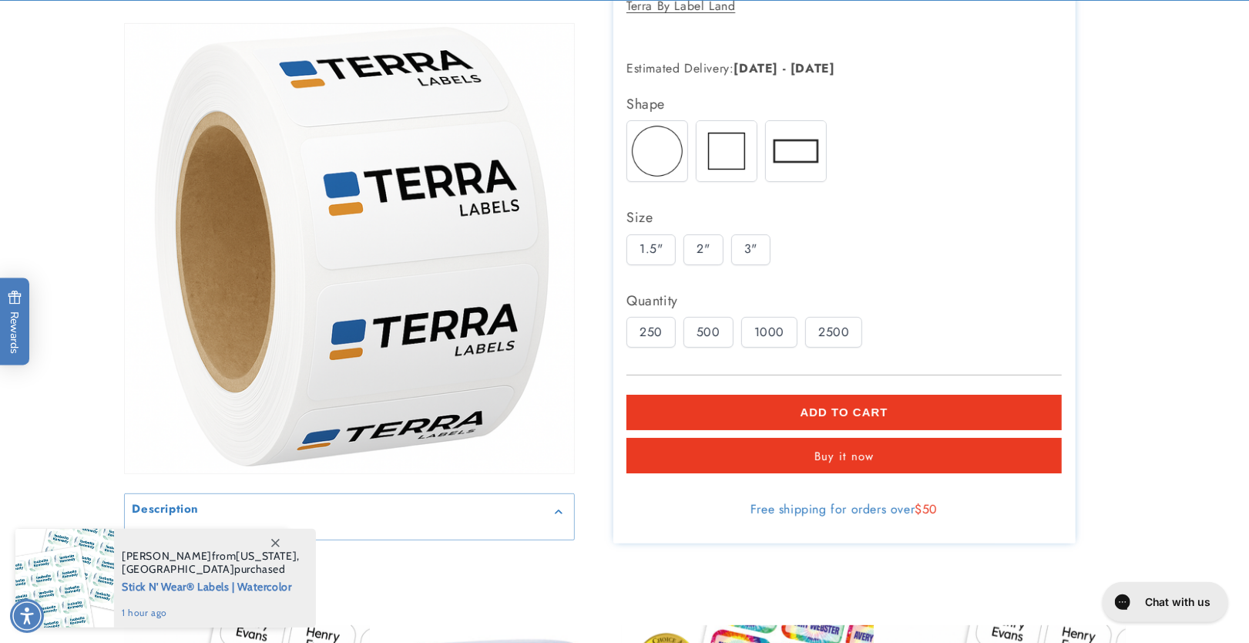
click at [750, 247] on div "3"" at bounding box center [750, 249] width 39 height 31
click at [828, 329] on div "2500" at bounding box center [833, 332] width 57 height 31
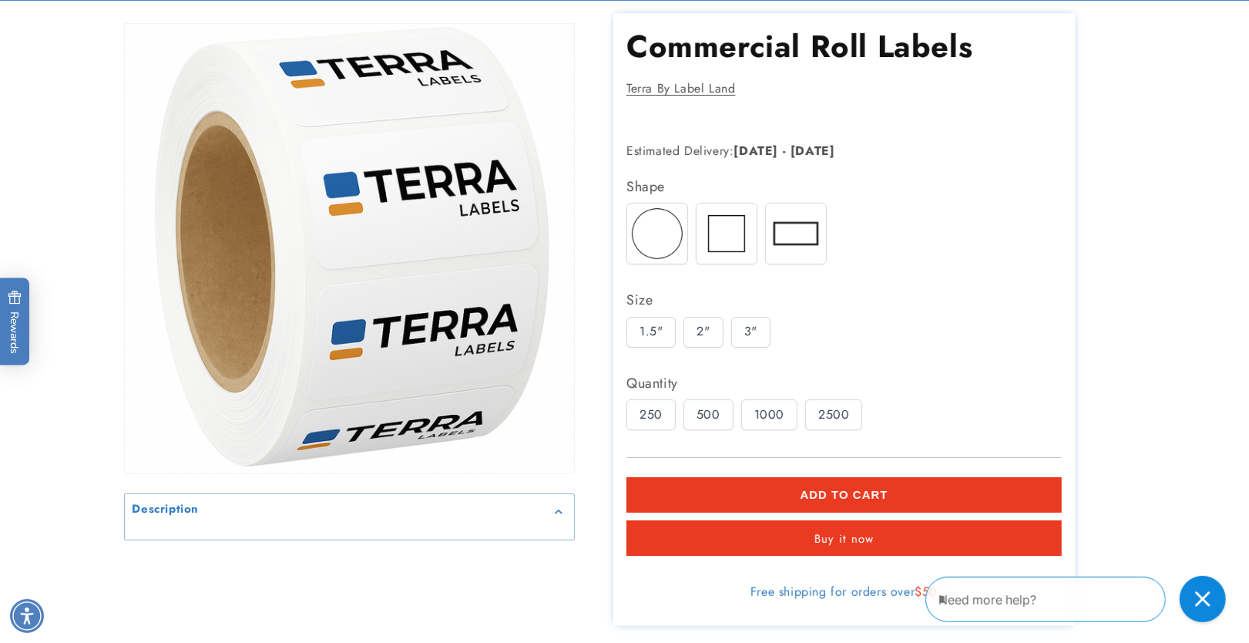
click at [846, 486] on button "Add to cart" at bounding box center [843, 494] width 435 height 35
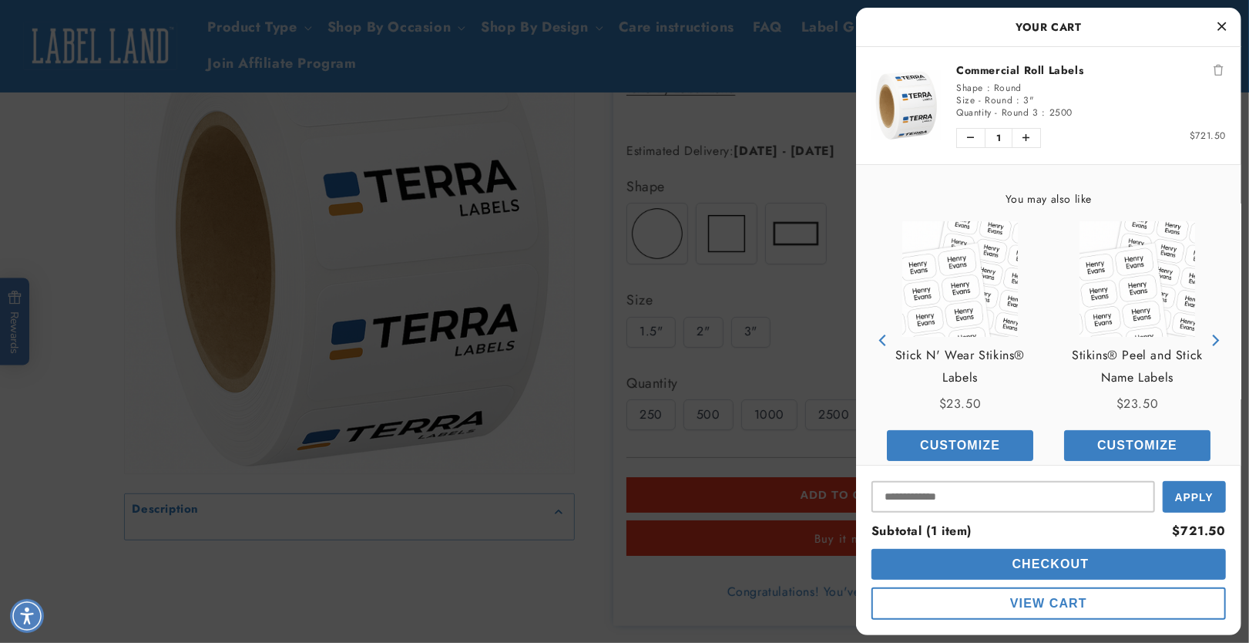
click at [1220, 25] on icon "Close Cart" at bounding box center [1222, 26] width 8 height 14
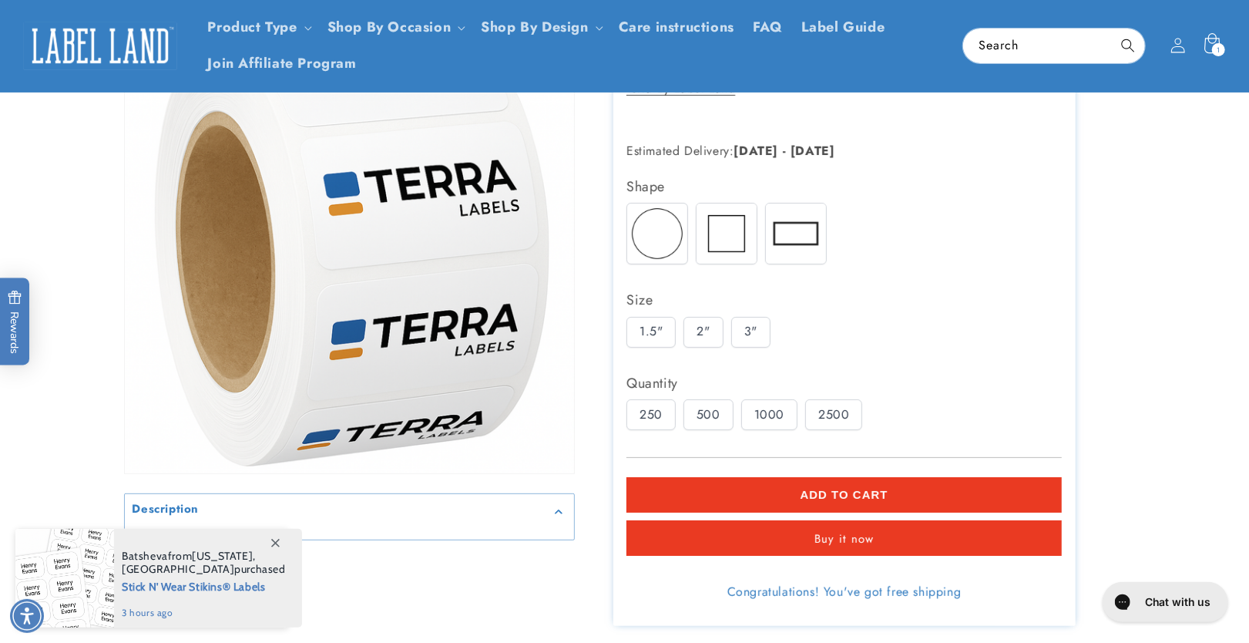
click at [1204, 49] on icon at bounding box center [1211, 46] width 36 height 36
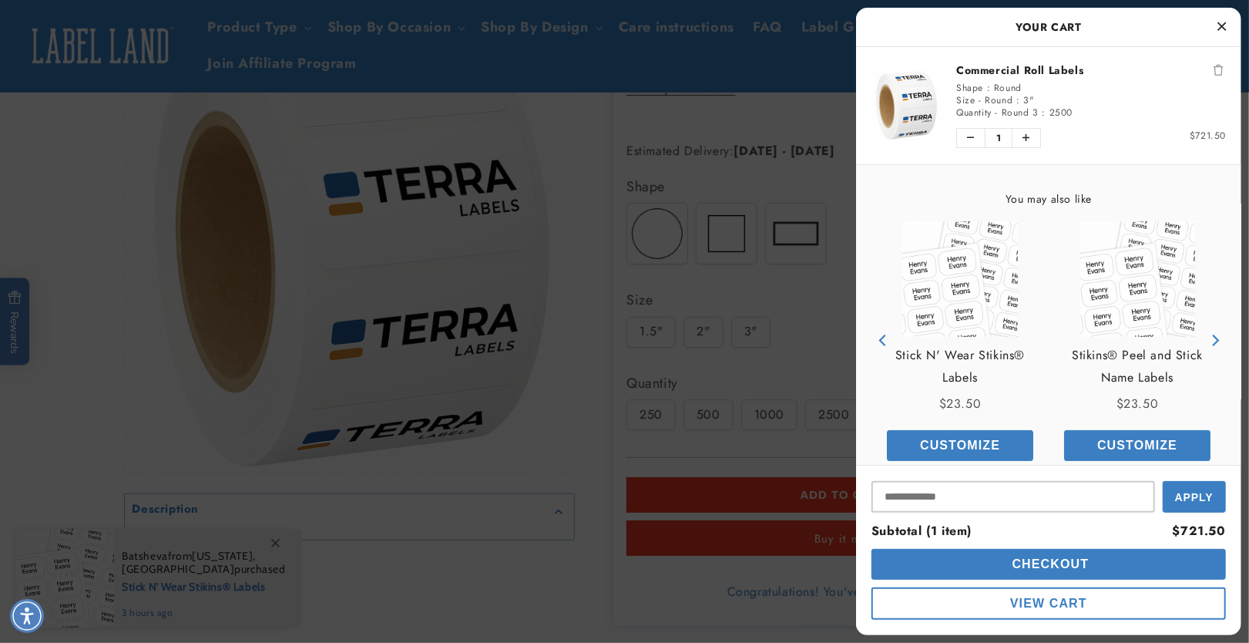
click at [1216, 72] on icon "Remove Commercial Roll Labels" at bounding box center [1217, 70] width 9 height 11
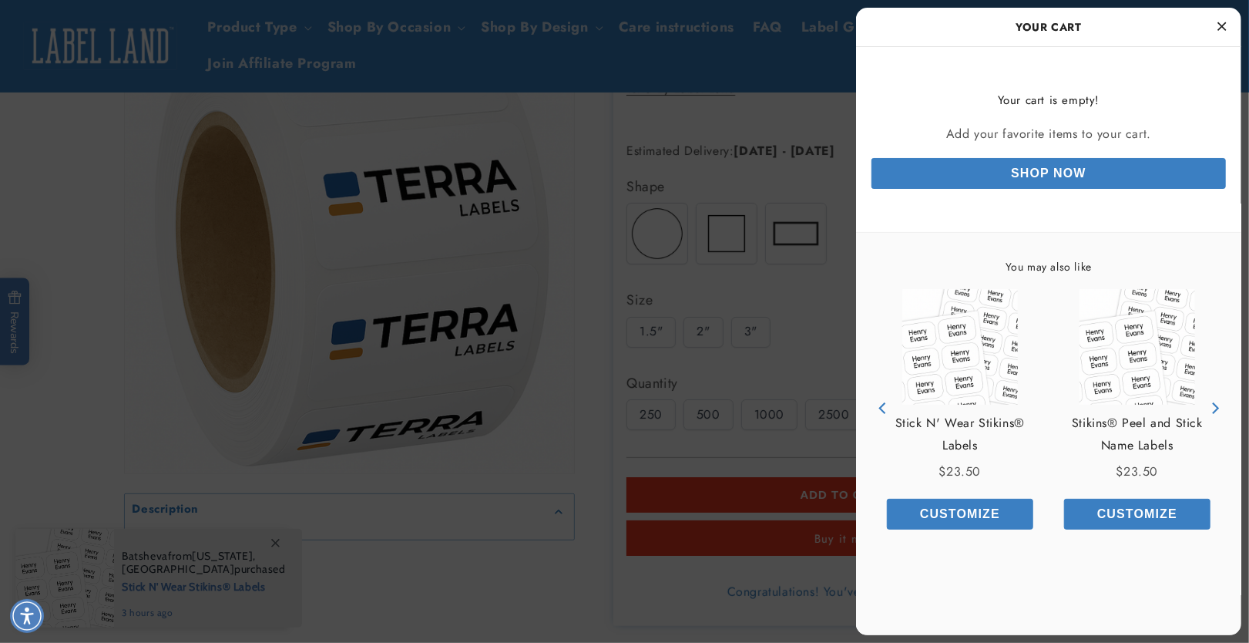
click at [1227, 30] on button "Close Cart" at bounding box center [1221, 26] width 23 height 23
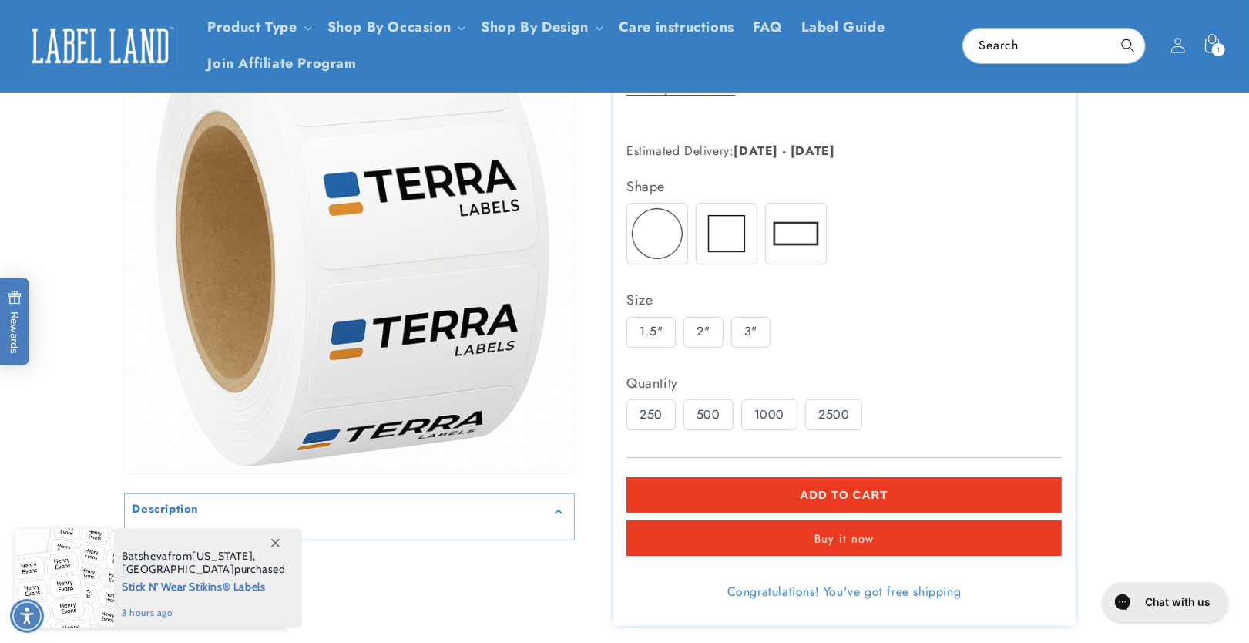
click at [1200, 55] on icon at bounding box center [1212, 46] width 34 height 34
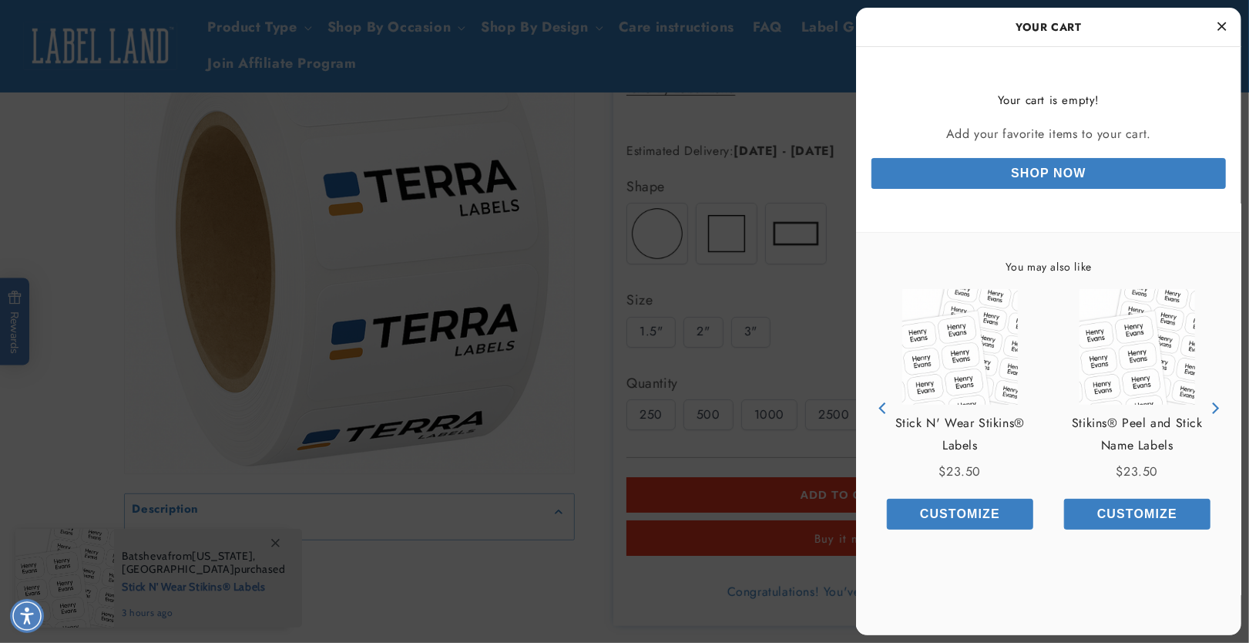
click at [1223, 25] on icon "Close Cart" at bounding box center [1222, 26] width 8 height 14
